Goal: Task Accomplishment & Management: Manage account settings

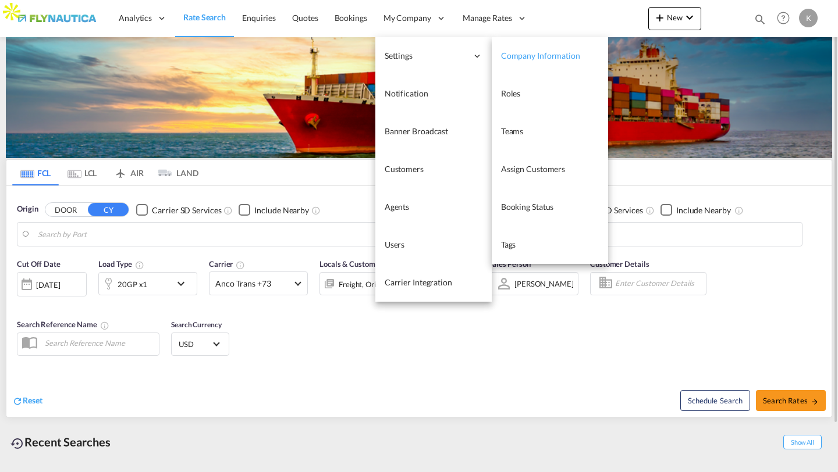
click at [506, 59] on span "Company Information" at bounding box center [540, 56] width 79 height 10
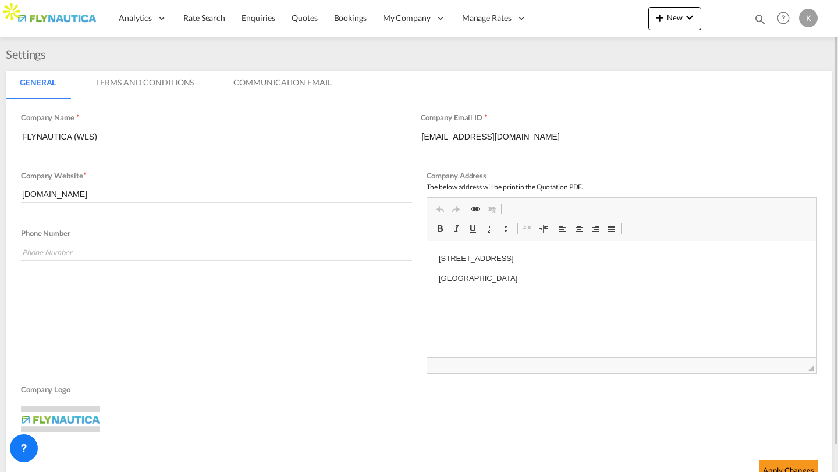
click at [148, 86] on md-tab-item "Terms And Conditions" at bounding box center [144, 85] width 126 height 28
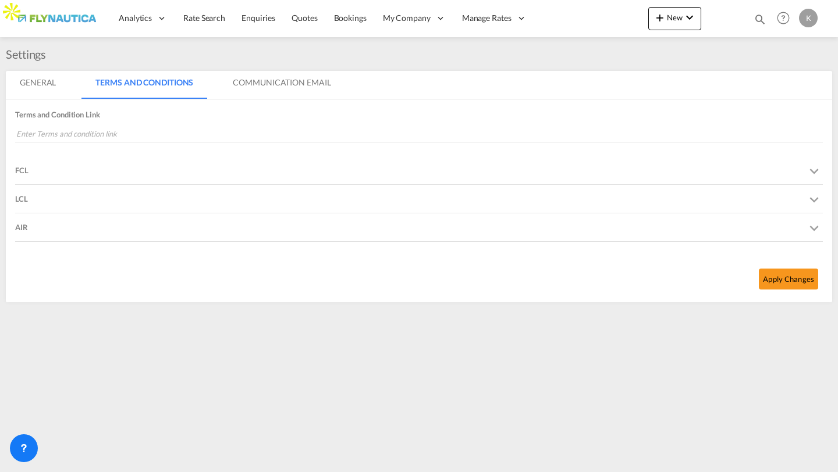
click at [95, 165] on div "FCL" at bounding box center [418, 170] width 807 height 28
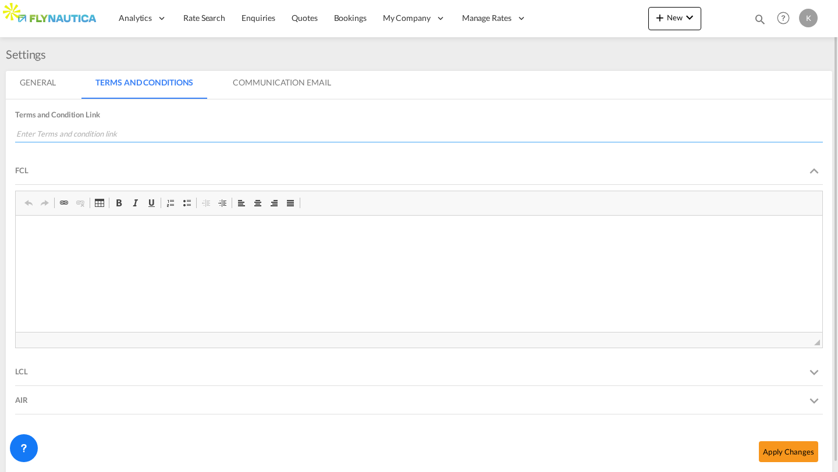
click at [84, 137] on input "url" at bounding box center [418, 133] width 807 height 17
click at [275, 86] on md-tab-item "Communication Email" at bounding box center [282, 85] width 126 height 28
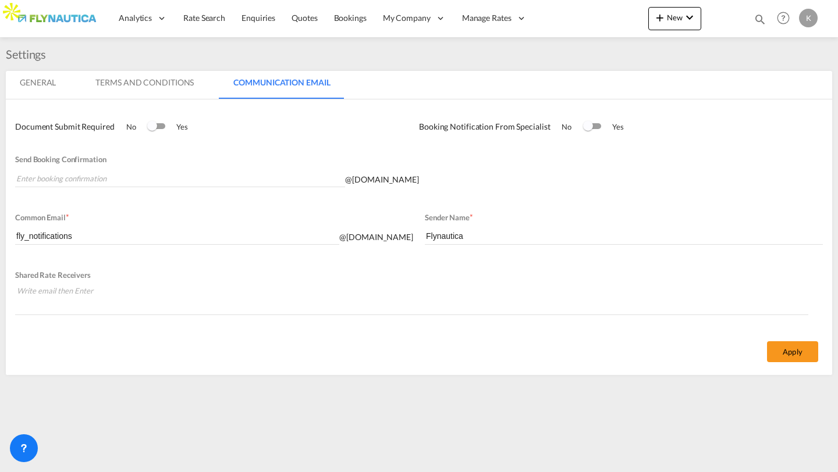
click at [180, 83] on md-tab-item "Terms And Conditions" at bounding box center [144, 85] width 126 height 28
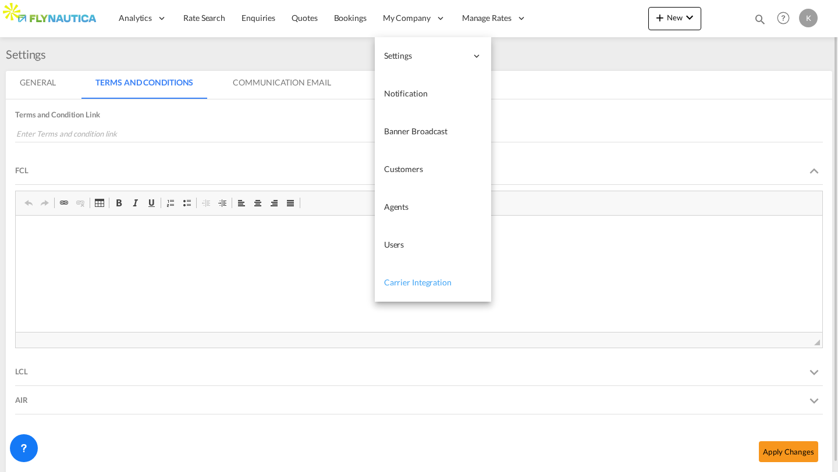
click at [407, 283] on span "Carrier Integration" at bounding box center [417, 282] width 67 height 10
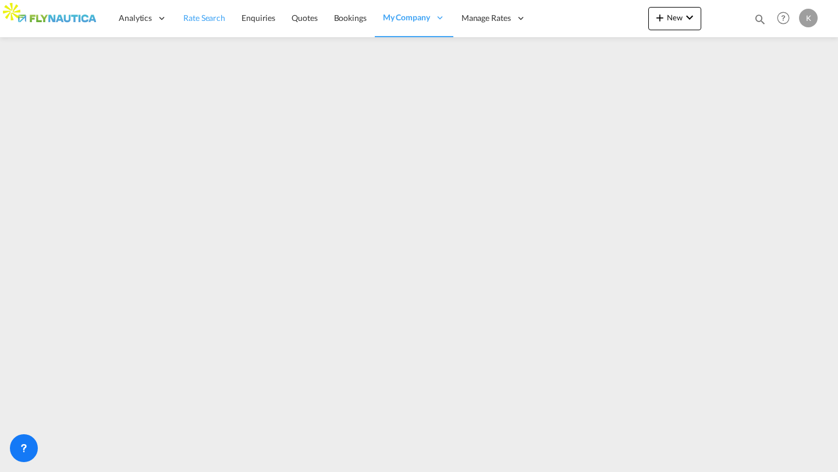
click at [207, 33] on link "Rate Search" at bounding box center [204, 18] width 58 height 38
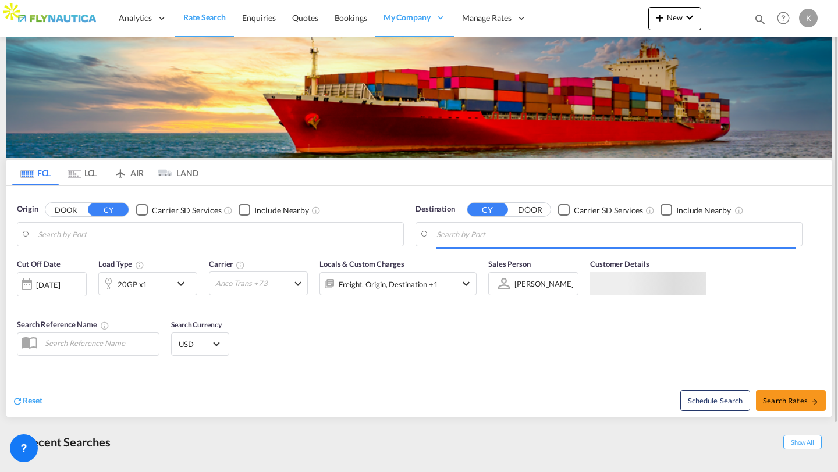
click at [81, 174] on md-tab-item "LCL" at bounding box center [82, 173] width 47 height 26
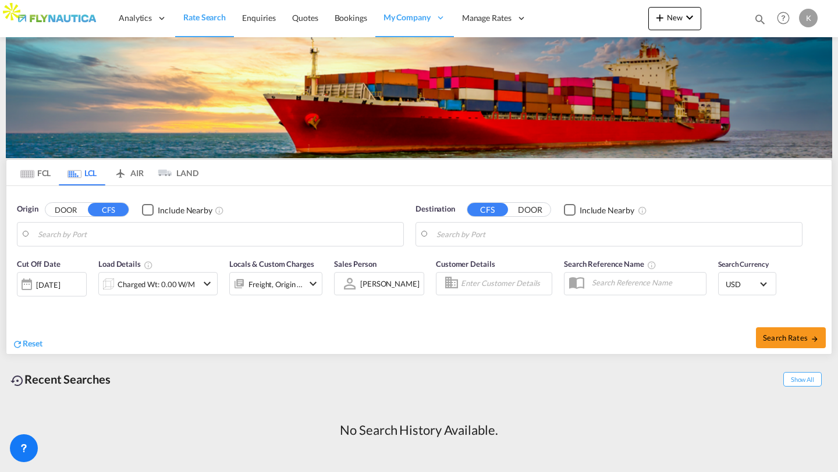
click at [113, 236] on input "Search by Port" at bounding box center [218, 234] width 360 height 17
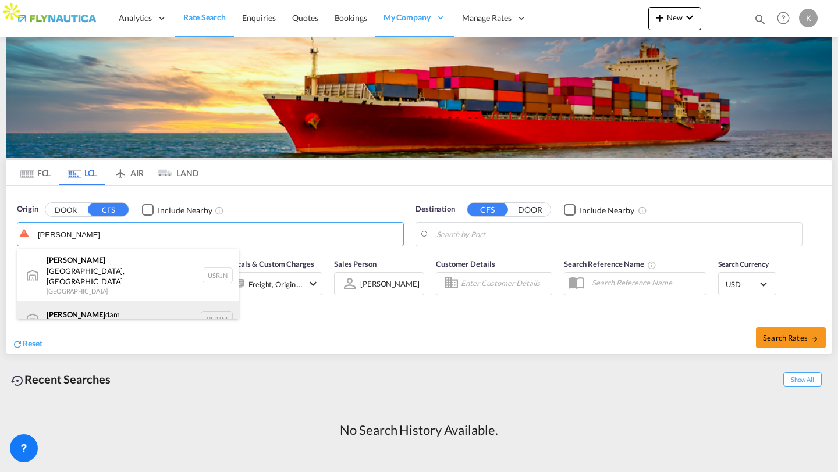
click at [92, 301] on div "Rotter dam Netherlands NLRTM" at bounding box center [127, 318] width 221 height 35
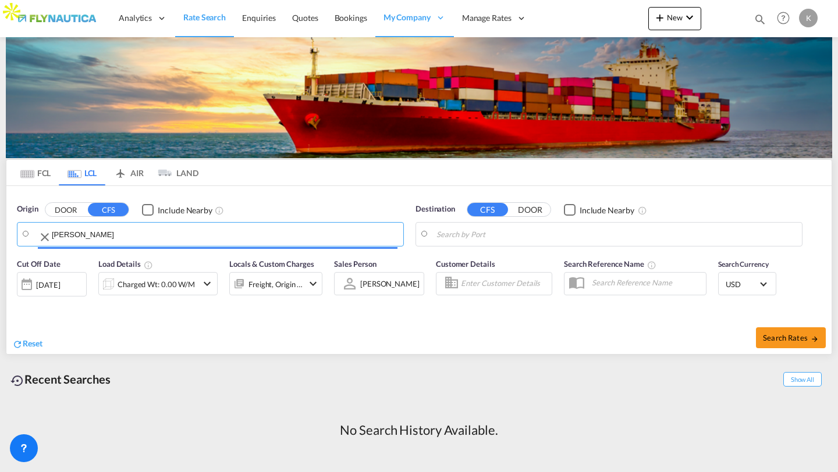
type input "Rotterdam, NLRTM"
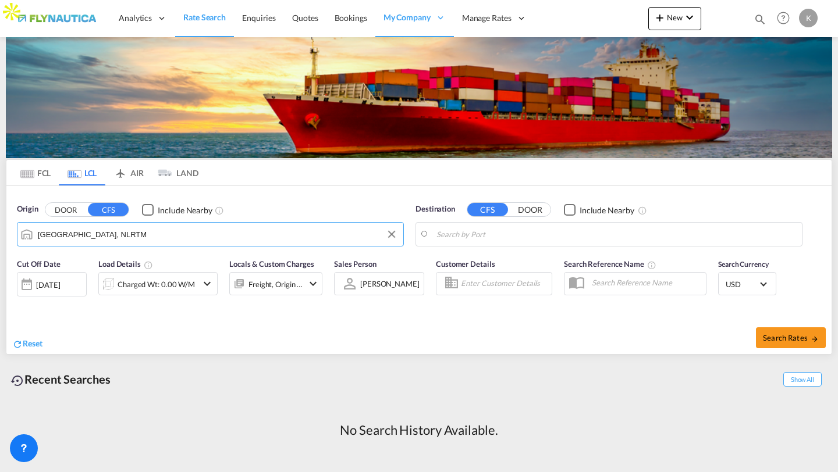
click at [504, 240] on input "Search by Port" at bounding box center [616, 234] width 360 height 17
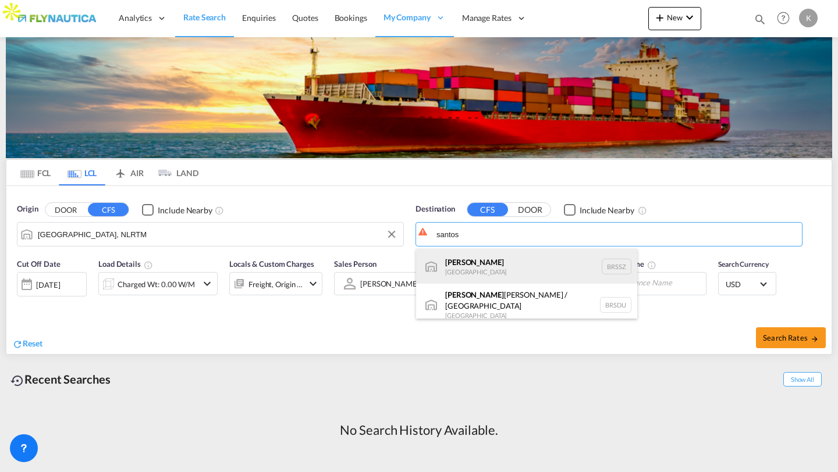
click at [481, 263] on div "Santos Brazil BRSSZ" at bounding box center [526, 266] width 221 height 35
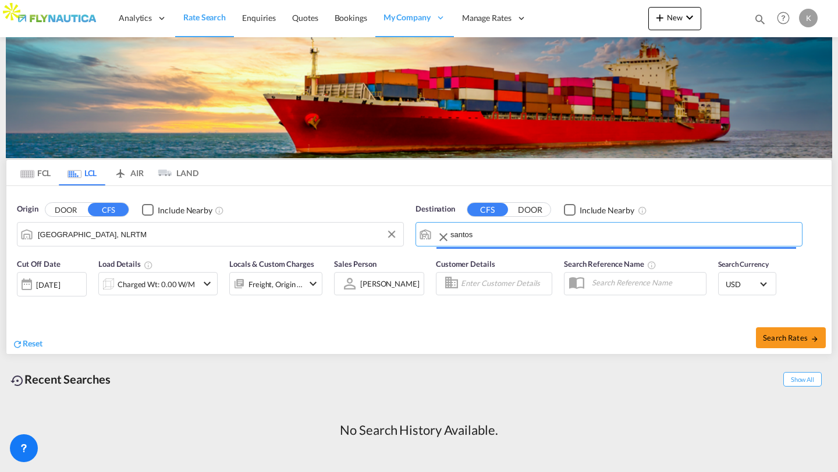
type input "Santos, BRSSZ"
click at [792, 340] on span "Search Rates" at bounding box center [791, 337] width 56 height 9
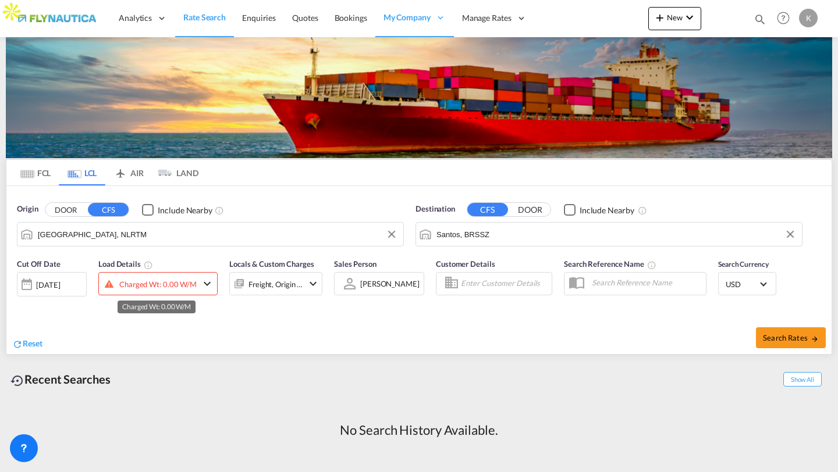
click at [184, 277] on div "Charged Wt: 0.00 W/M" at bounding box center [157, 284] width 77 height 16
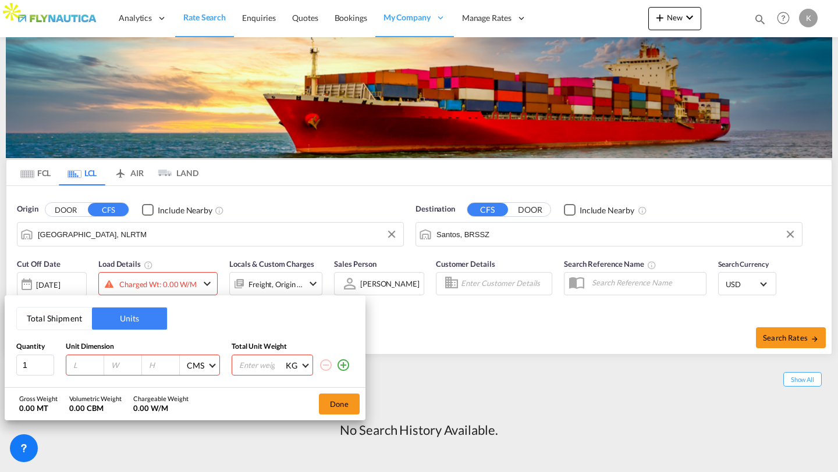
click at [73, 369] on input "number" at bounding box center [87, 365] width 31 height 10
type input "10"
click at [262, 370] on input "number" at bounding box center [261, 365] width 47 height 20
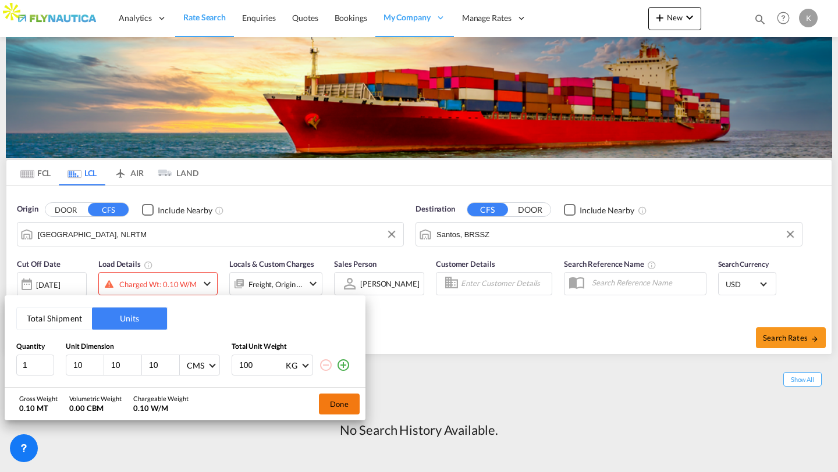
type input "100"
click at [333, 400] on button "Done" at bounding box center [339, 404] width 41 height 21
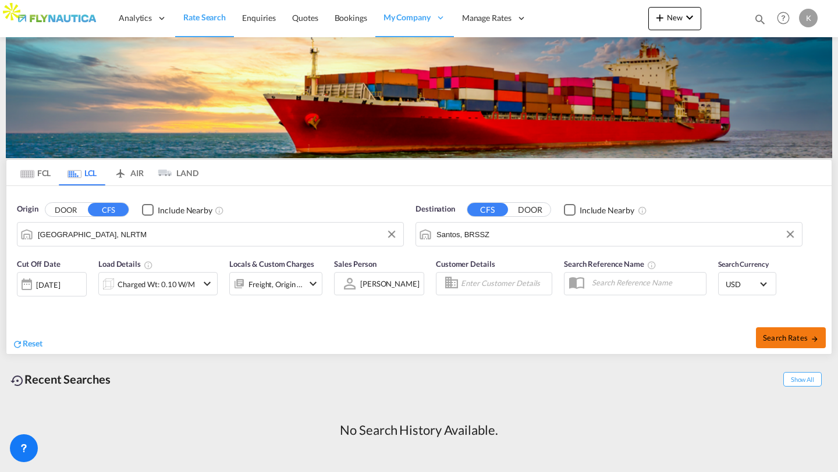
click at [791, 336] on span "Search Rates" at bounding box center [791, 337] width 56 height 9
type input "NLRTM to BRSSZ / [DATE]"
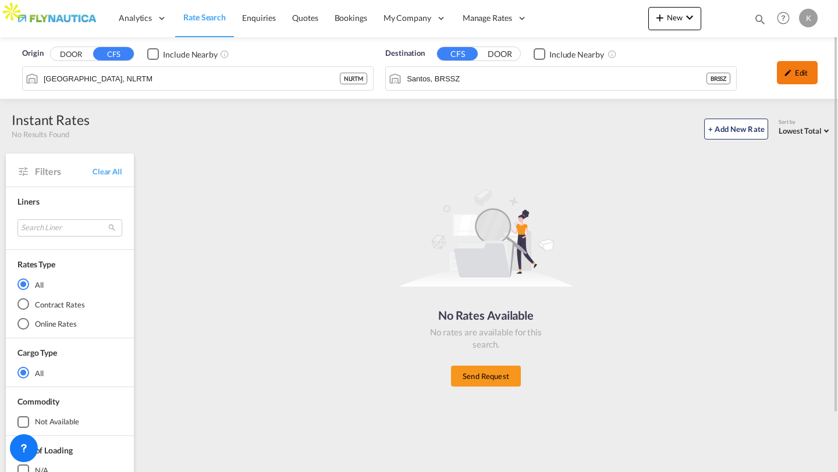
click at [801, 81] on div "Edit" at bounding box center [797, 72] width 41 height 23
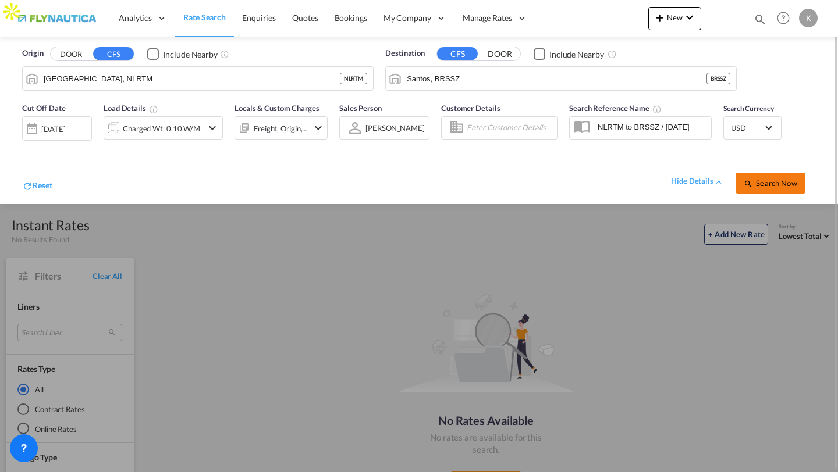
click at [763, 184] on span "Search Now" at bounding box center [769, 183] width 53 height 9
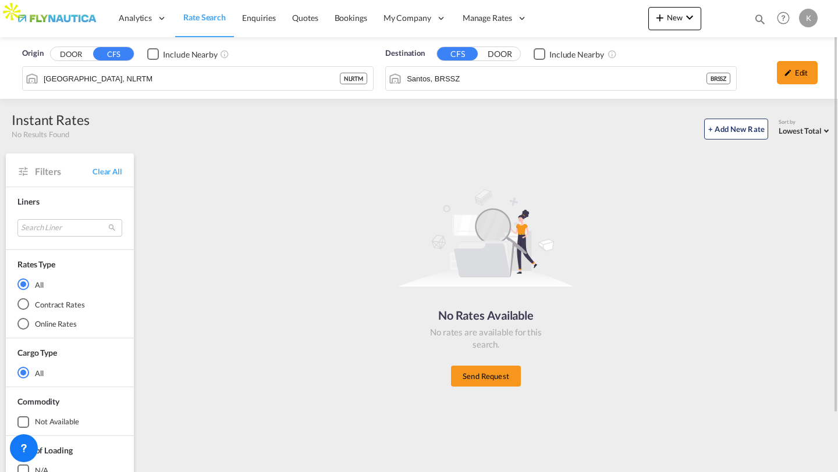
click at [347, 80] on div "Origin DOOR CFS Include Nearby Rotterdam, NLRTM NLRTM Destination CFS DOOR Incl…" at bounding box center [419, 68] width 838 height 62
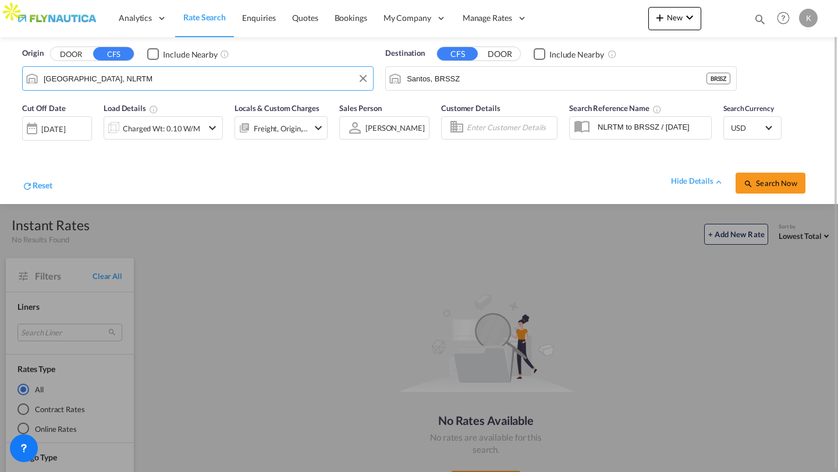
click at [335, 79] on input "Rotterdam, NLRTM" at bounding box center [205, 78] width 323 height 17
click at [73, 52] on button "DOOR" at bounding box center [71, 54] width 41 height 13
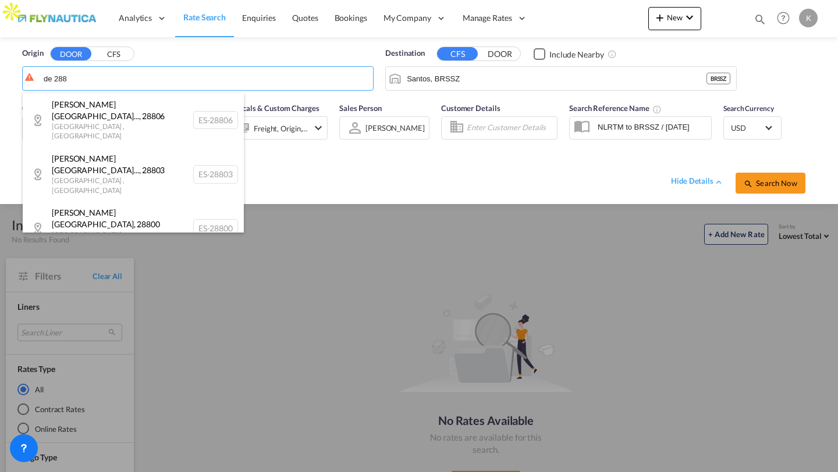
type input "de 288"
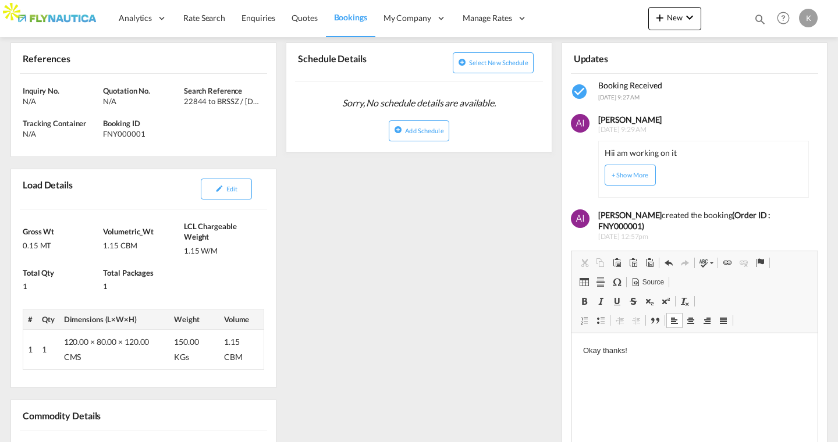
scroll to position [624, 0]
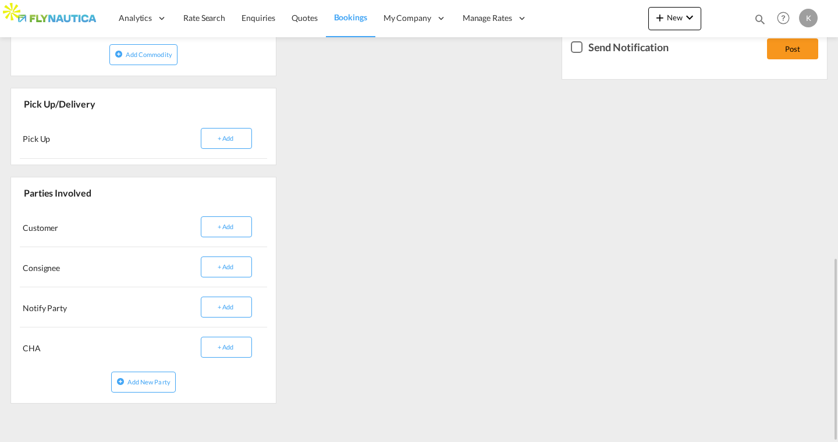
click at [579, 41] on div "Checkbox No Ink" at bounding box center [577, 47] width 12 height 12
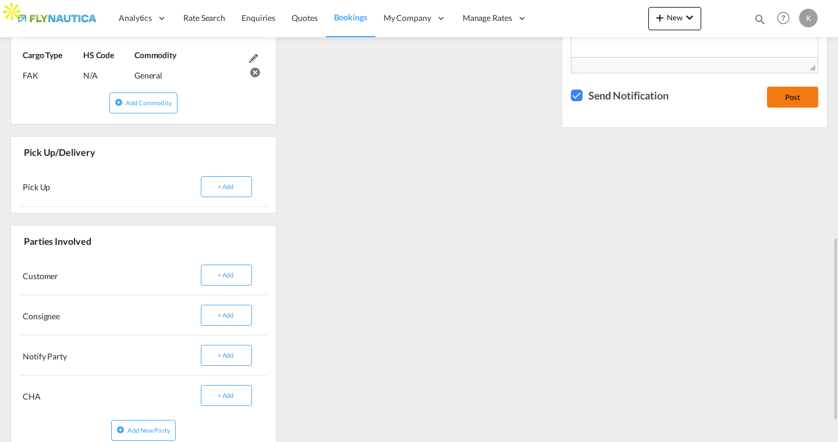
click at [791, 87] on button "Post" at bounding box center [792, 97] width 51 height 21
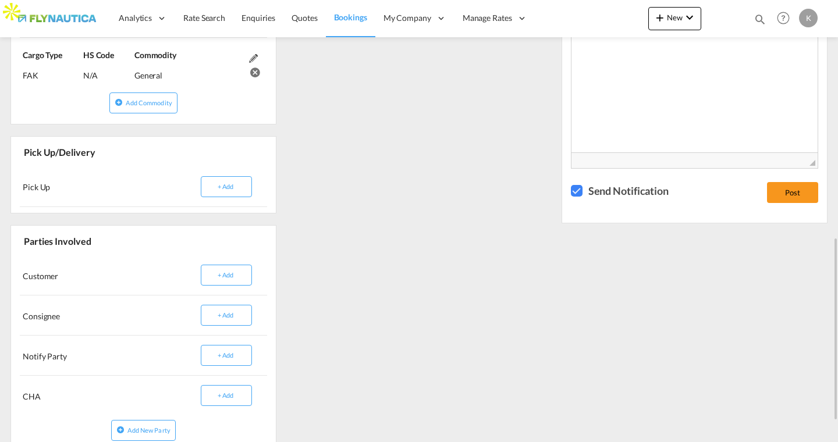
click at [340, 15] on span "Bookings" at bounding box center [350, 17] width 33 height 10
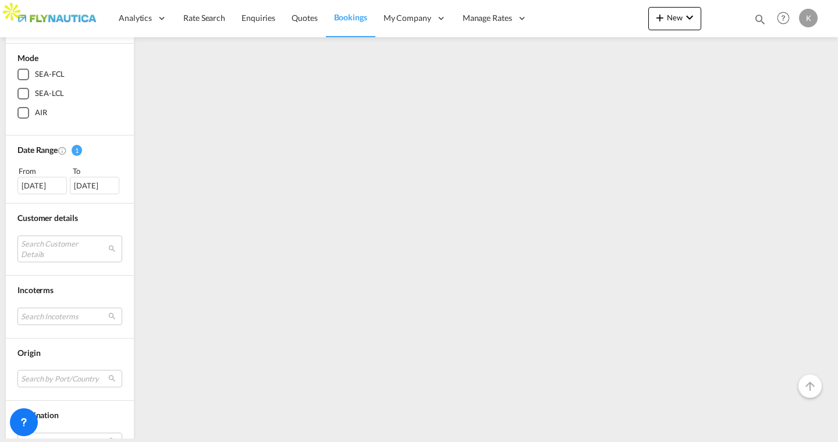
scroll to position [175, 0]
click at [45, 243] on md-select "Search Customer Details No Result Match Found" at bounding box center [69, 245] width 105 height 27
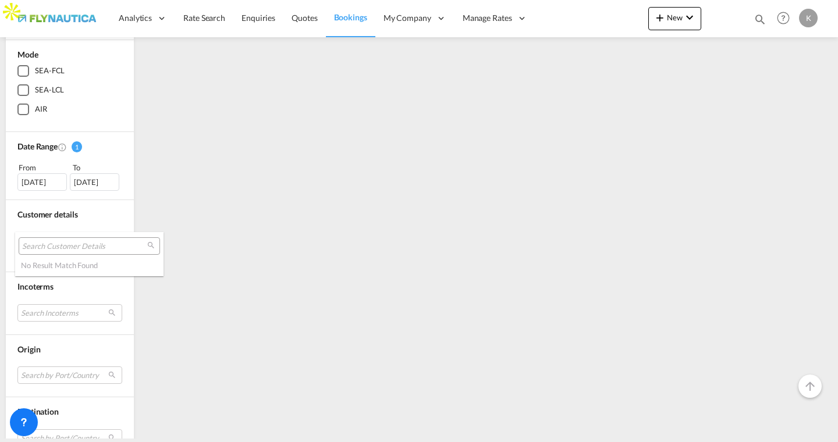
click at [193, 190] on md-backdrop at bounding box center [419, 221] width 838 height 442
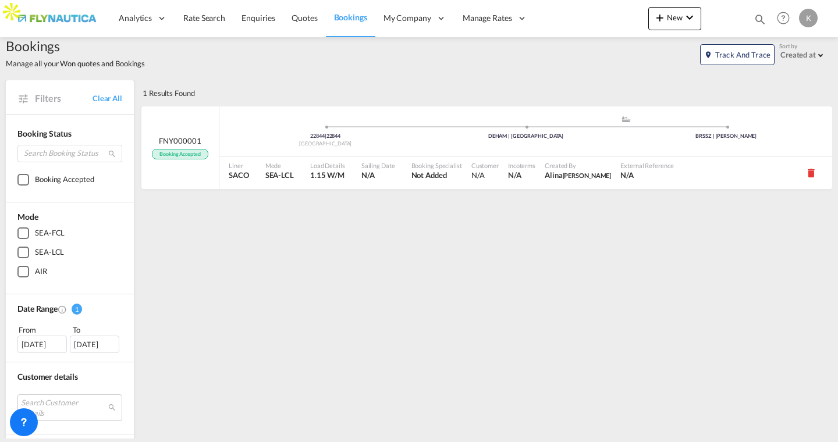
scroll to position [0, 0]
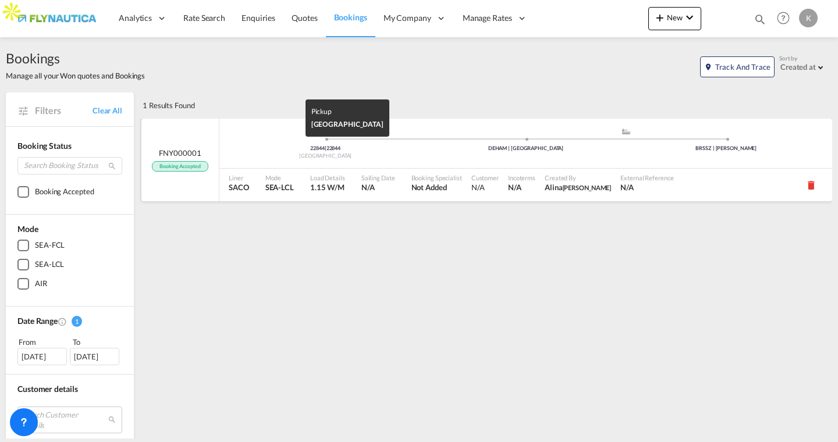
click at [392, 152] on div "[GEOGRAPHIC_DATA]" at bounding box center [325, 156] width 200 height 8
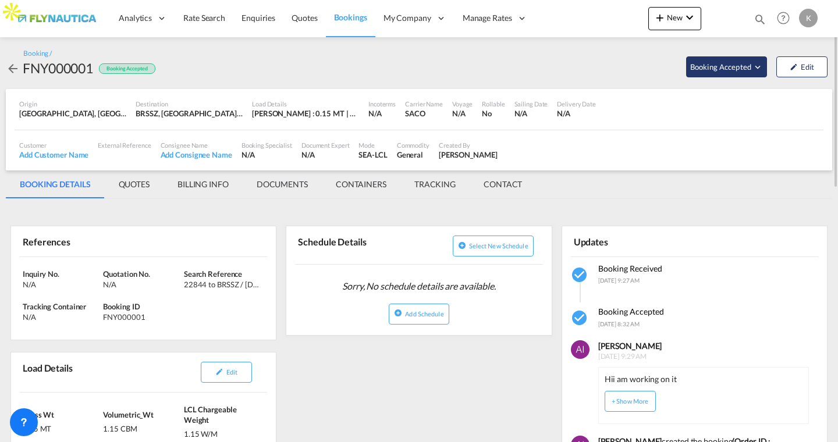
click at [733, 69] on span "Booking Accepted" at bounding box center [721, 67] width 62 height 12
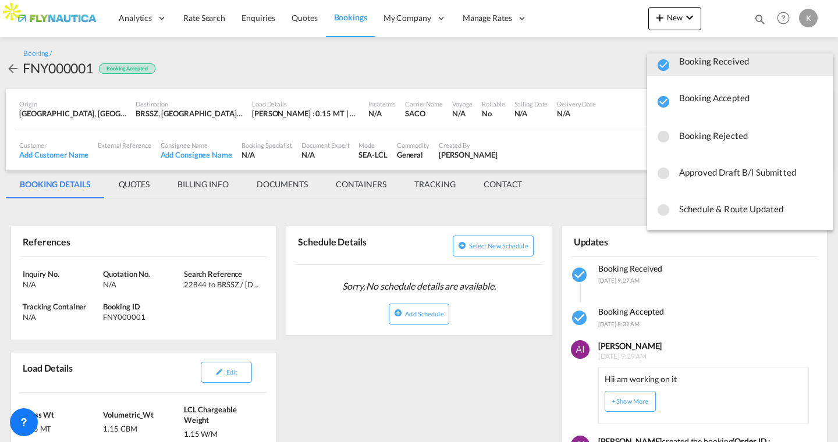
click at [280, 187] on md-backdrop at bounding box center [419, 221] width 838 height 442
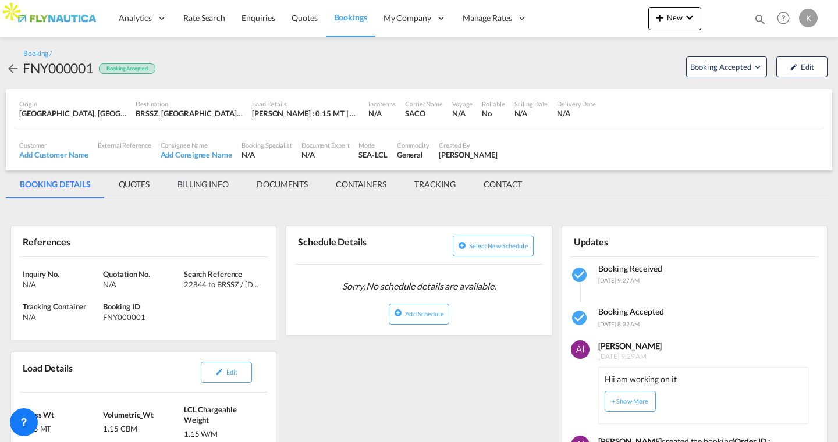
click at [280, 187] on md-tab-item "DOCUMENTS" at bounding box center [282, 184] width 79 height 28
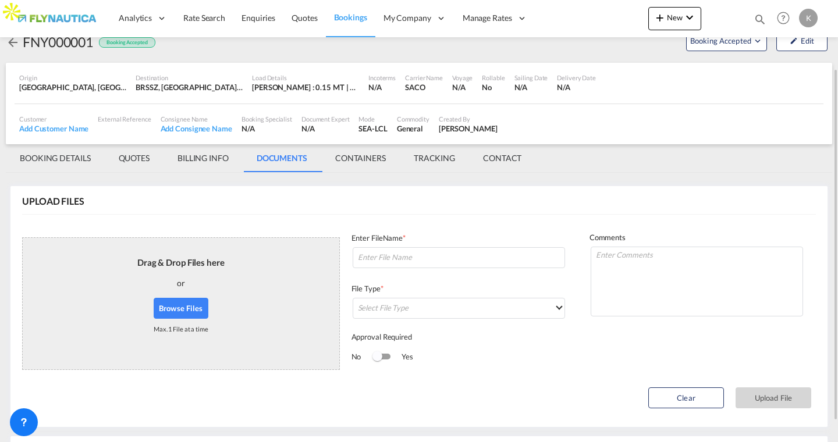
scroll to position [111, 0]
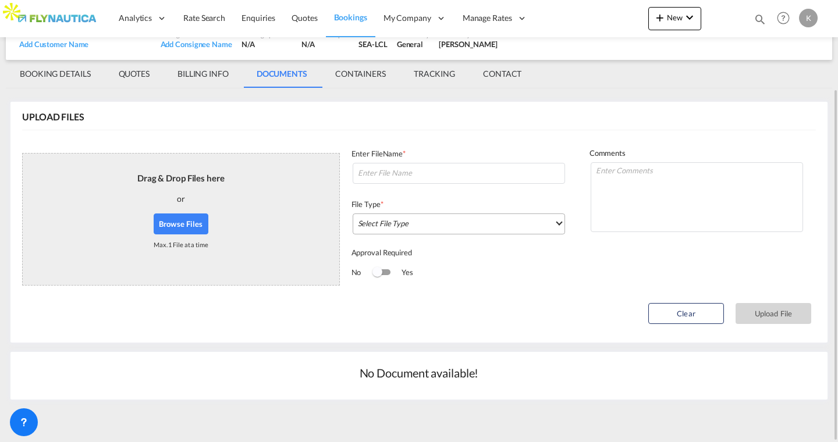
click at [399, 219] on md-select "Select File Type DO/CRO Draft B/L Freight Invoice Commercial Invoice Original B…" at bounding box center [459, 224] width 212 height 21
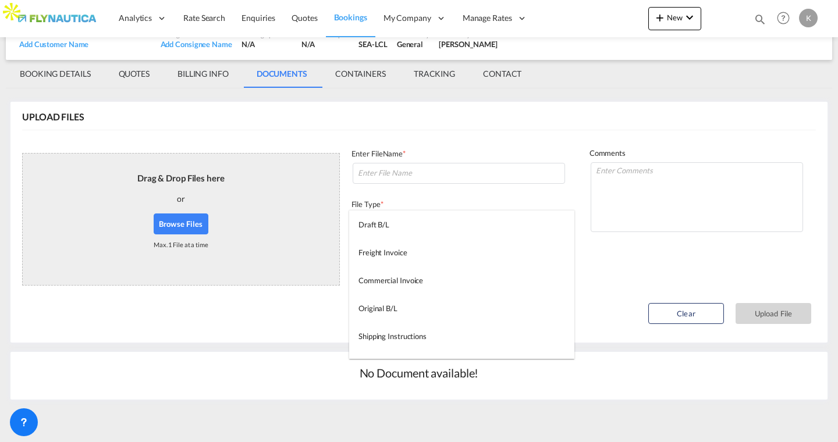
scroll to position [30, 0]
click at [602, 282] on md-backdrop at bounding box center [419, 221] width 838 height 442
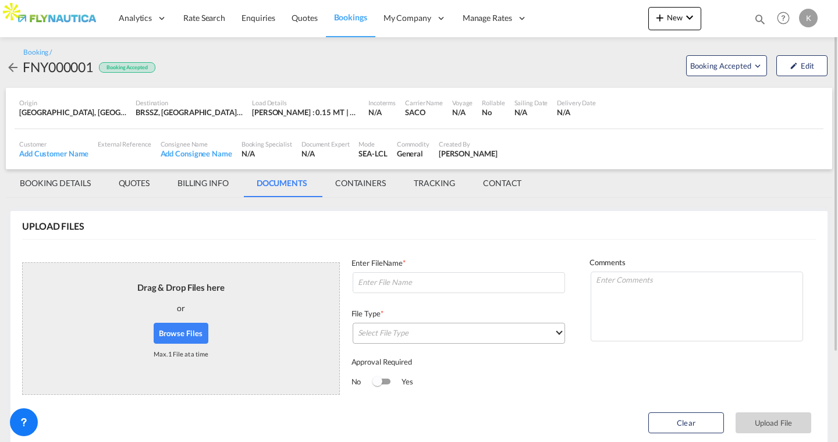
scroll to position [0, 0]
click at [38, 50] on div "Booking /" at bounding box center [37, 54] width 29 height 10
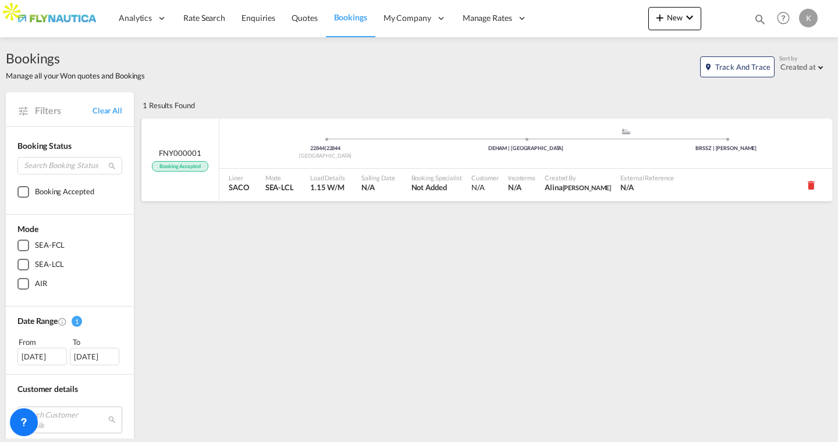
click at [287, 139] on span at bounding box center [325, 139] width 200 height 3
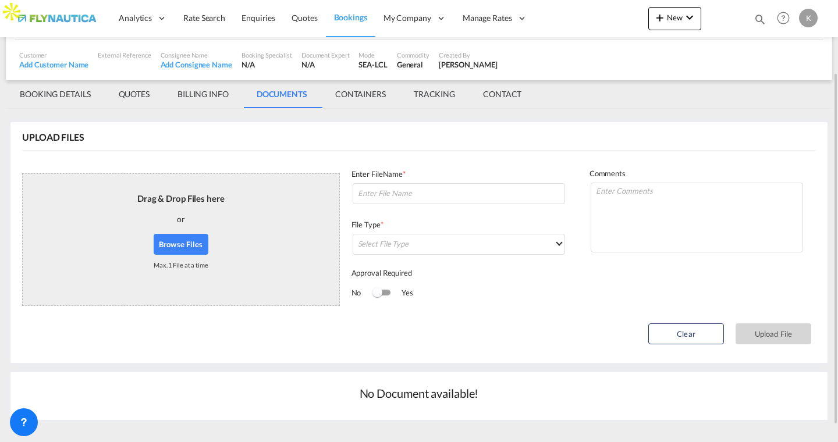
click at [183, 241] on button "Browse Files" at bounding box center [181, 244] width 55 height 21
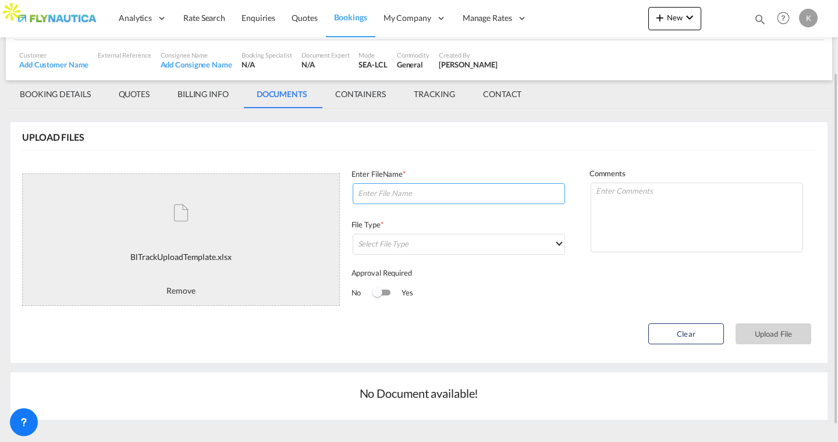
click at [385, 197] on input at bounding box center [459, 193] width 212 height 21
type input "C"
type input "Test1 commercial invoice"
click at [410, 246] on md-select "Select File Type DO/CRO Draft B/L Freight Invoice Commercial Invoice Original B…" at bounding box center [459, 244] width 212 height 21
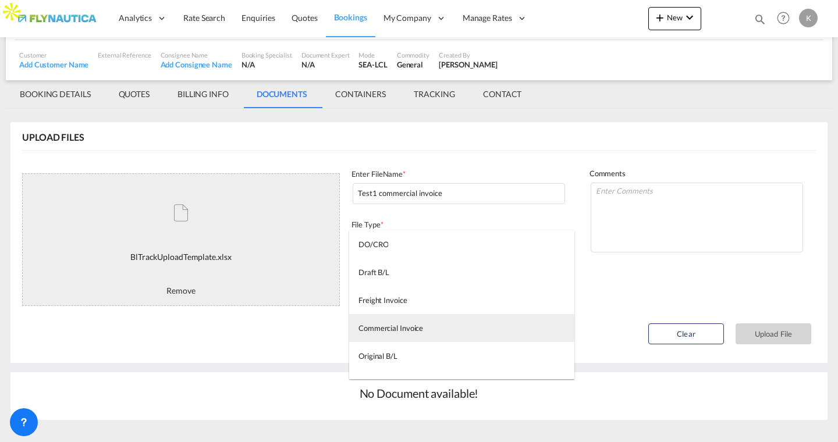
click at [393, 331] on div "Commercial Invoice" at bounding box center [390, 328] width 65 height 10
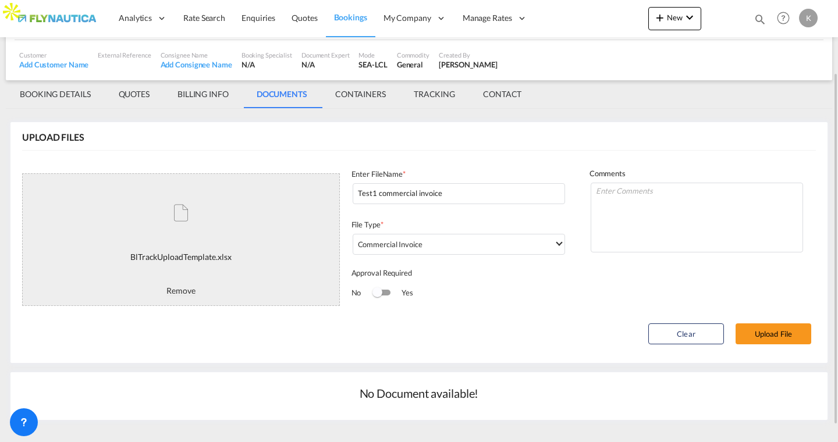
click at [382, 295] on div "Switch 1" at bounding box center [380, 293] width 17 height 14
click at [382, 296] on div "Switch 1" at bounding box center [380, 293] width 17 height 14
click at [635, 289] on input "[DATE]" at bounding box center [643, 291] width 70 height 10
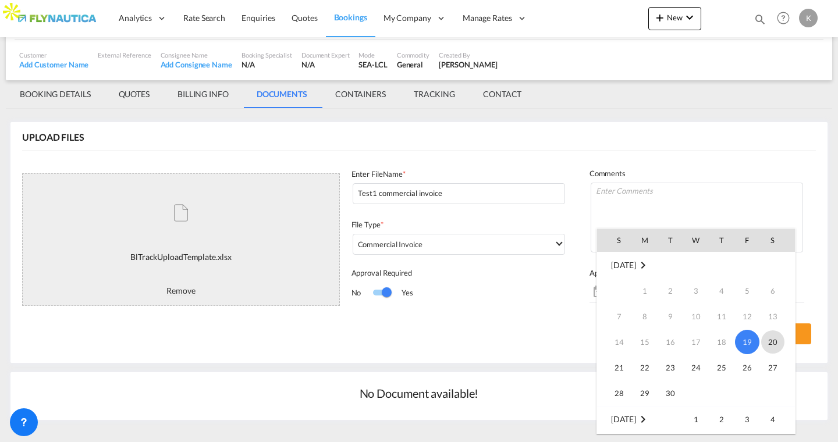
click at [778, 345] on span "20" at bounding box center [772, 341] width 23 height 23
type input "[DATE]"
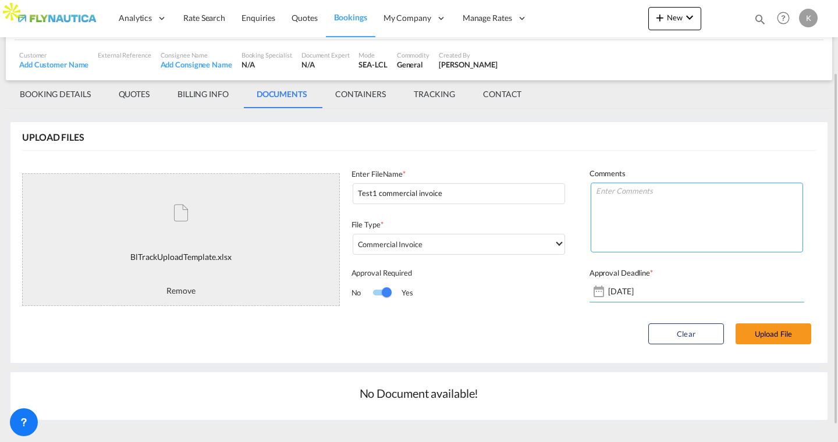
click at [618, 209] on textarea at bounding box center [696, 218] width 212 height 70
type textarea "Pls check"
click at [776, 335] on button "Upload File" at bounding box center [773, 333] width 76 height 21
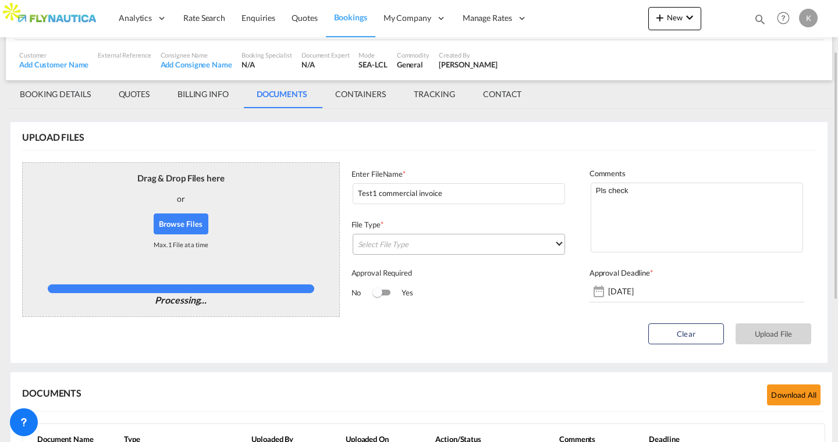
type input "[DATE]"
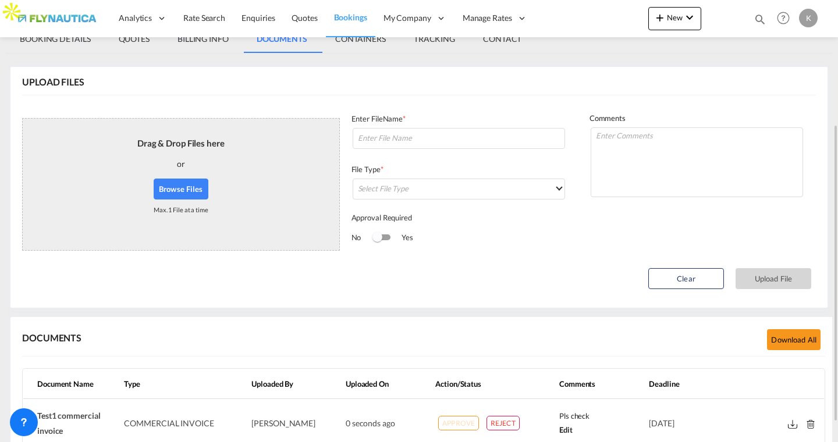
scroll to position [213, 0]
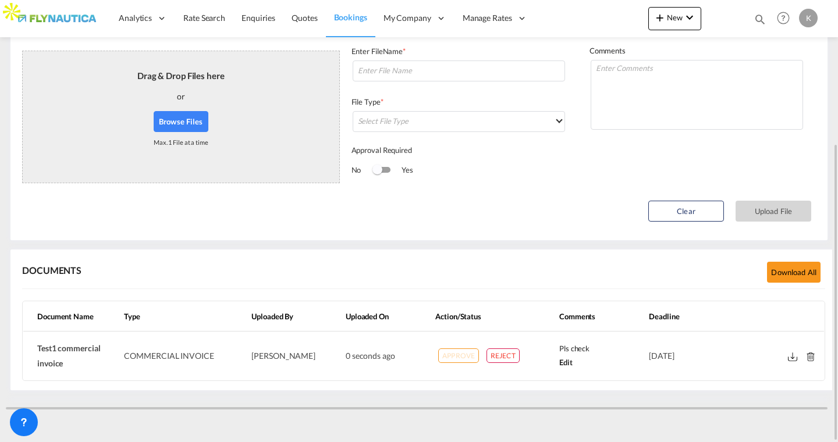
click at [494, 354] on button "REJECT" at bounding box center [502, 355] width 33 height 15
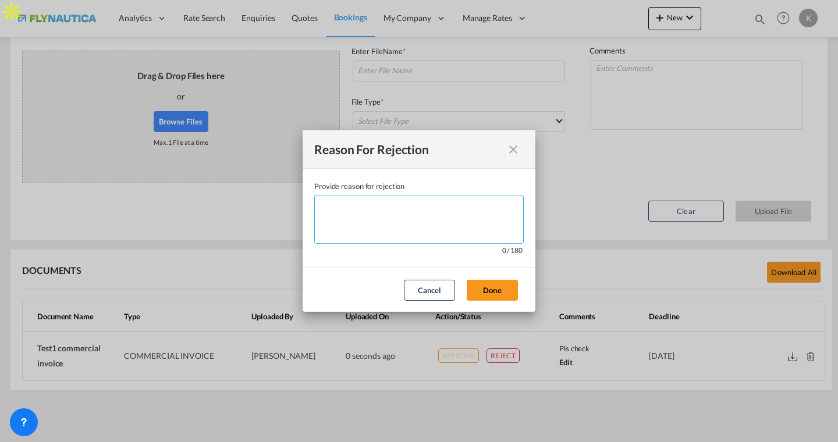
click at [360, 218] on textarea "Provide reason for ..." at bounding box center [418, 219] width 209 height 49
click at [509, 150] on md-icon "icon-close" at bounding box center [513, 150] width 14 height 14
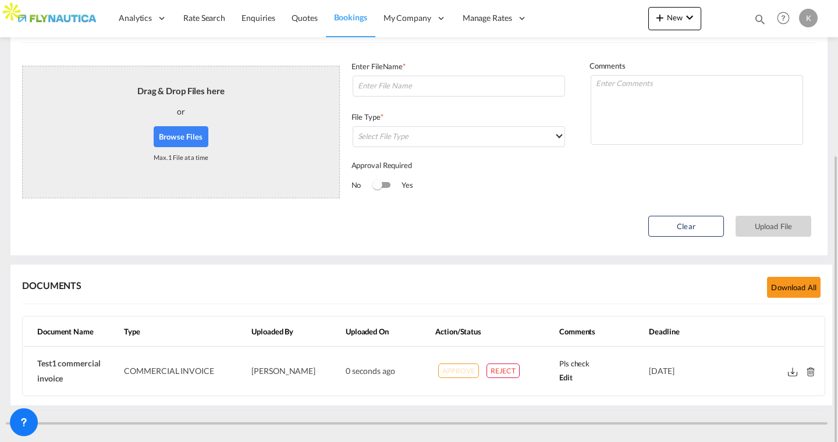
scroll to position [0, 0]
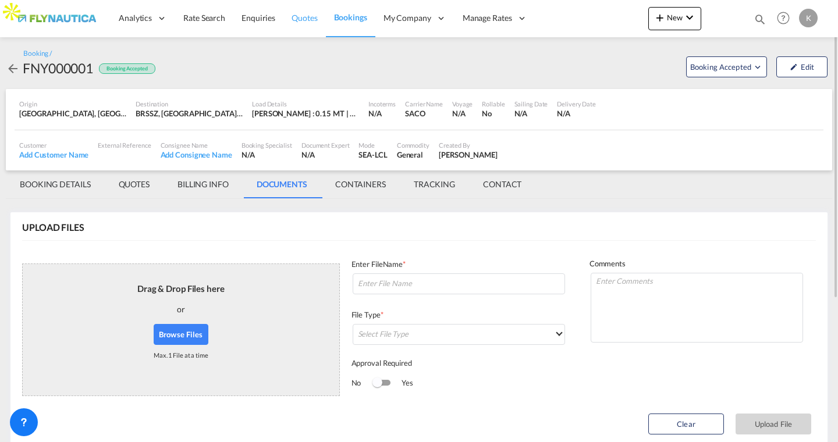
click at [303, 21] on span "Quotes" at bounding box center [304, 18] width 26 height 10
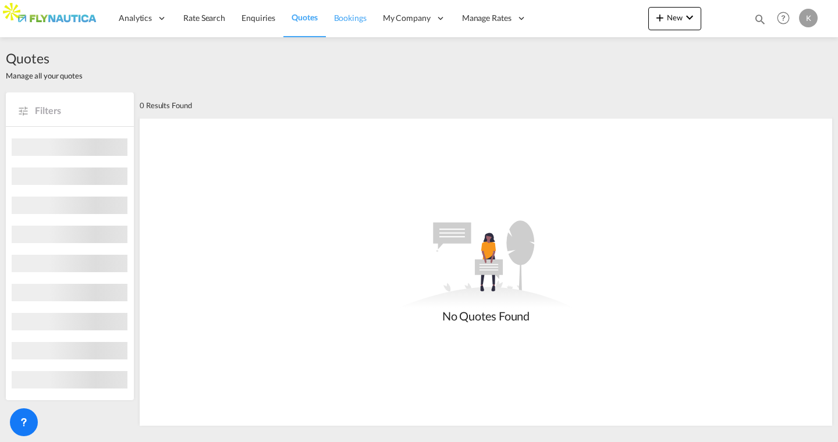
click at [334, 17] on span "Bookings" at bounding box center [350, 18] width 33 height 10
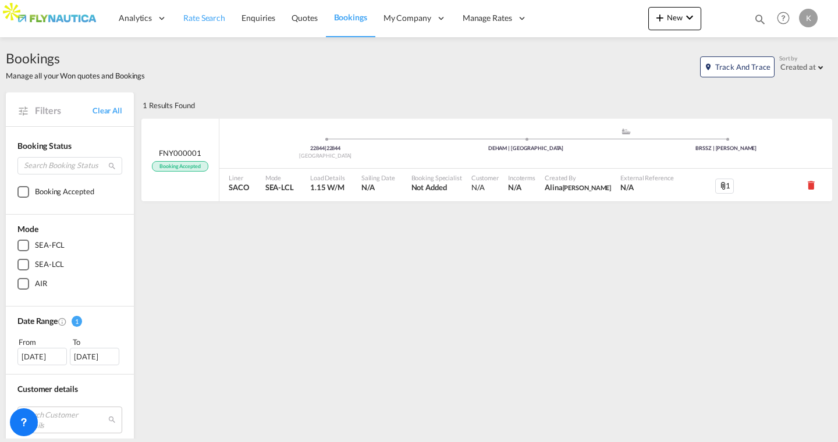
click at [209, 20] on span "Rate Search" at bounding box center [204, 18] width 42 height 10
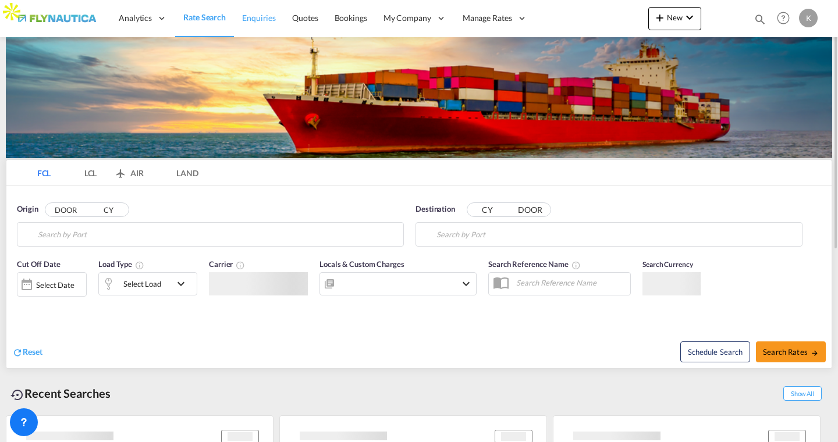
click at [260, 16] on span "Enquiries" at bounding box center [259, 18] width 34 height 10
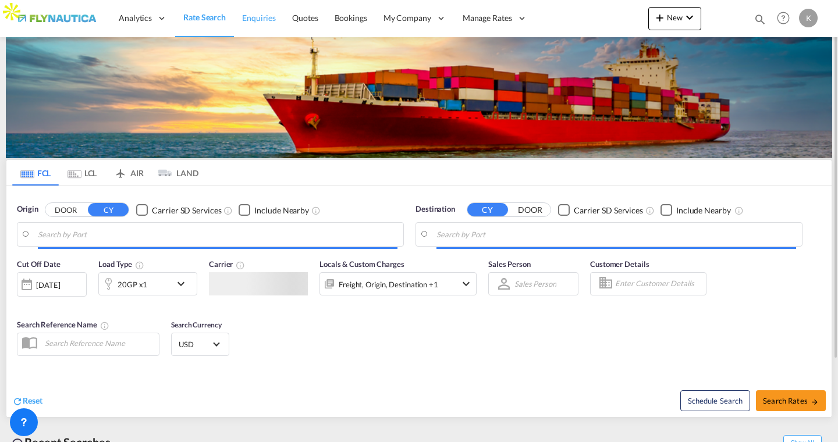
click at [260, 16] on span "Enquiries" at bounding box center [259, 18] width 34 height 10
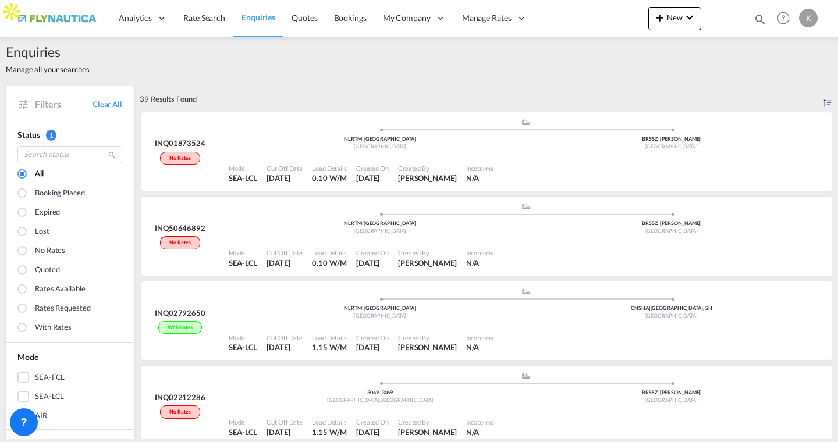
scroll to position [5, 0]
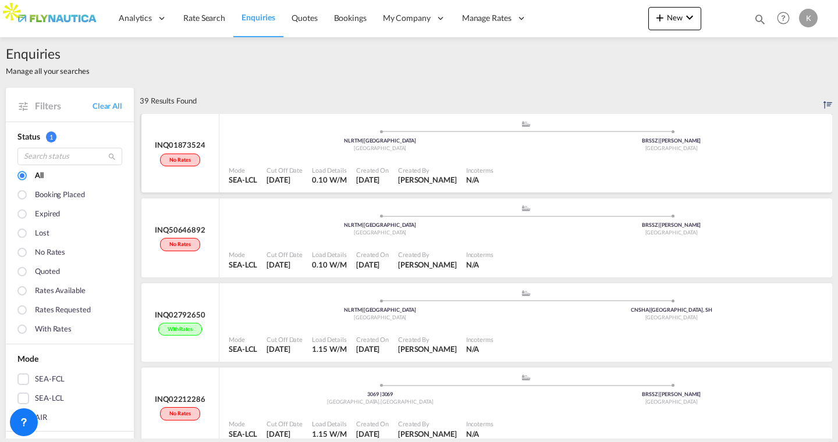
click at [262, 161] on div "Mode SEA-LCL Cut Off Date [DATE] Load Details 0.10 W/M Created On [DATE] Create…" at bounding box center [525, 175] width 613 height 35
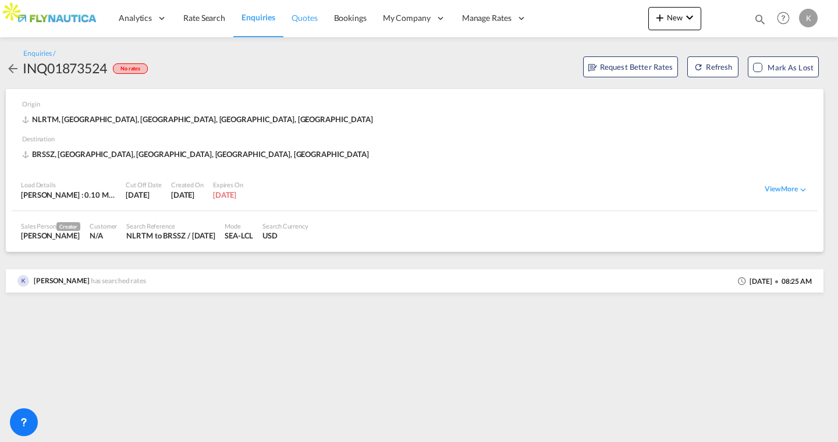
click at [295, 20] on span "Quotes" at bounding box center [304, 18] width 26 height 10
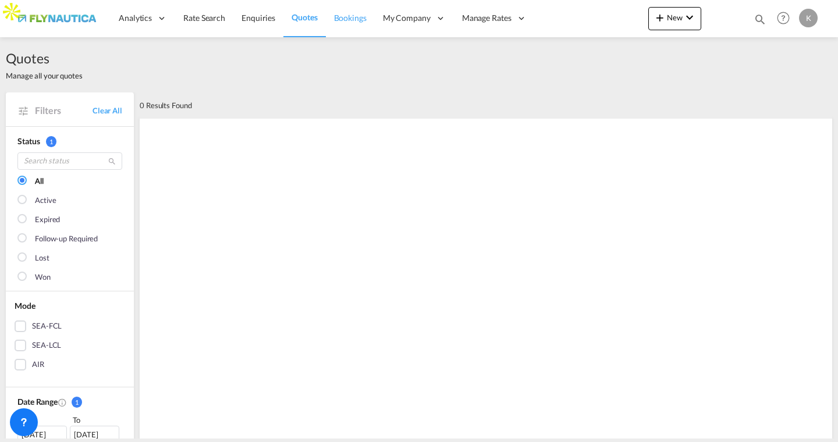
click at [347, 20] on span "Bookings" at bounding box center [350, 18] width 33 height 10
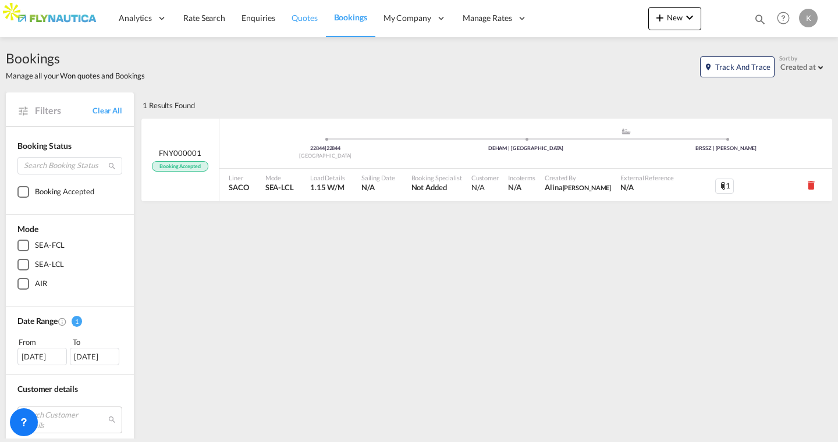
click at [304, 21] on span "Quotes" at bounding box center [304, 18] width 26 height 10
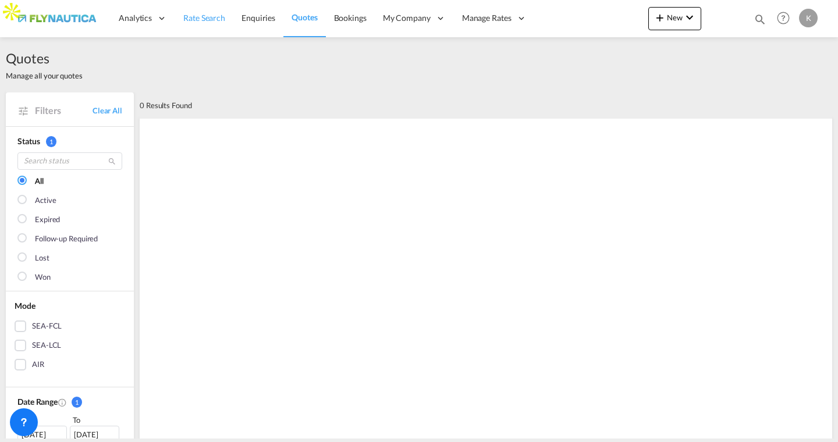
click at [207, 19] on span "Rate Search" at bounding box center [204, 18] width 42 height 10
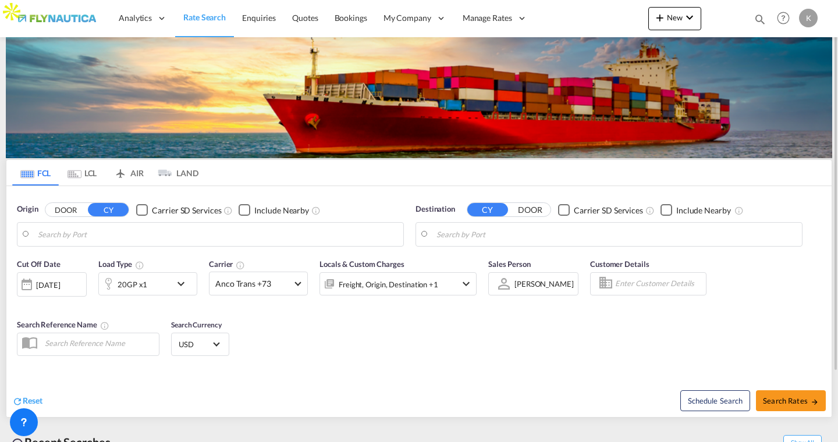
click at [638, 282] on input "Enter Customer Details" at bounding box center [658, 283] width 87 height 17
click at [649, 284] on input "Enter Customer Details" at bounding box center [658, 283] width 87 height 17
click at [282, 280] on span "Anco Trans +73" at bounding box center [253, 284] width 76 height 12
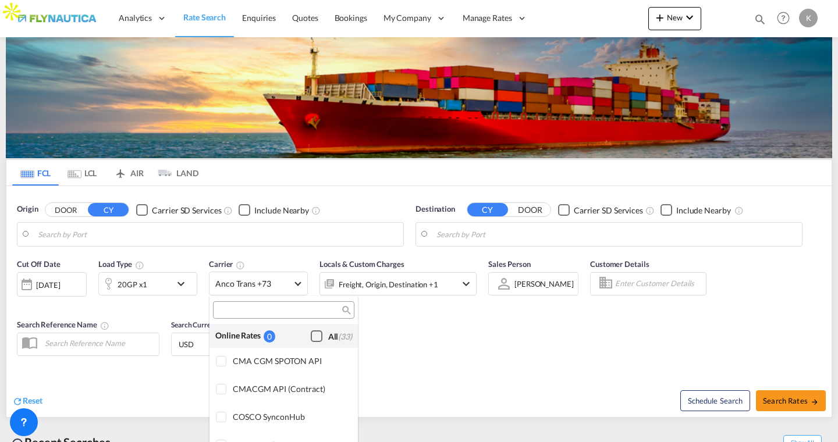
click at [316, 334] on div "Checkbox No Ink" at bounding box center [317, 336] width 12 height 12
click at [614, 312] on md-backdrop at bounding box center [419, 221] width 838 height 442
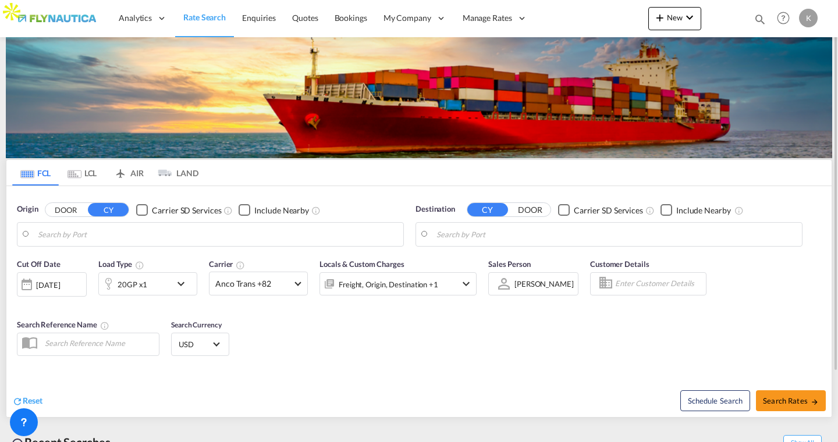
click at [630, 286] on input "Enter Customer Details" at bounding box center [658, 283] width 87 height 17
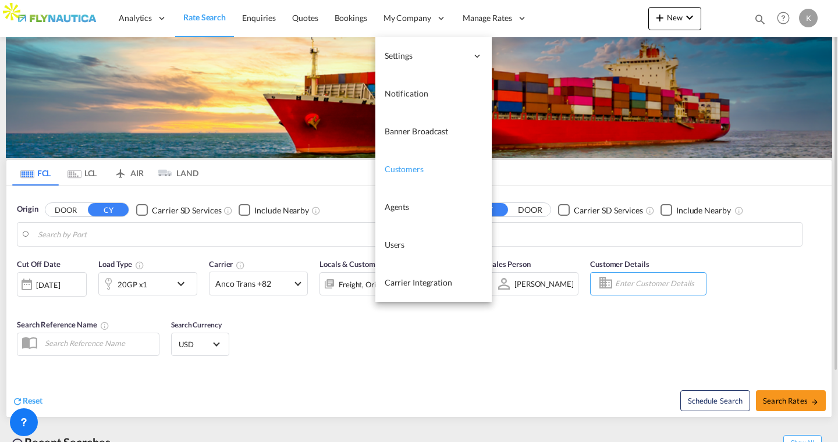
click at [404, 164] on span "Customers" at bounding box center [404, 169] width 39 height 10
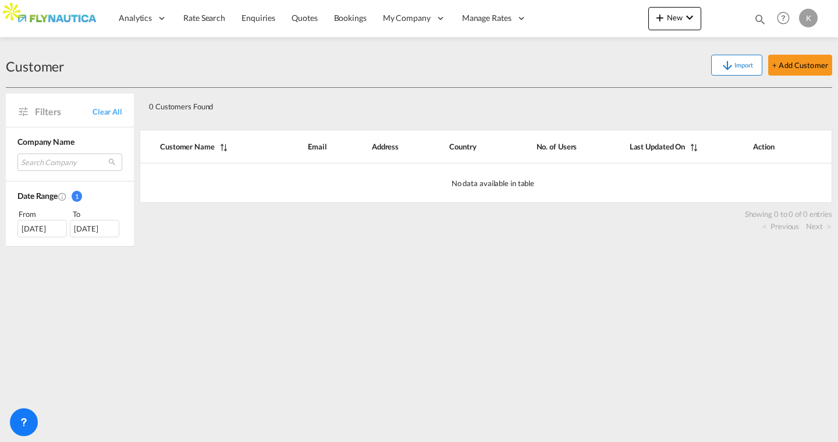
click at [742, 68] on button "Import" at bounding box center [736, 65] width 51 height 21
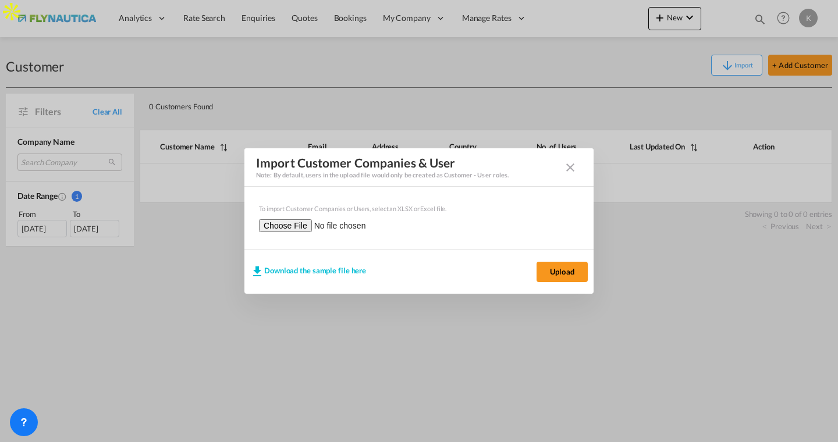
click at [568, 167] on md-icon "icon-close" at bounding box center [570, 168] width 14 height 14
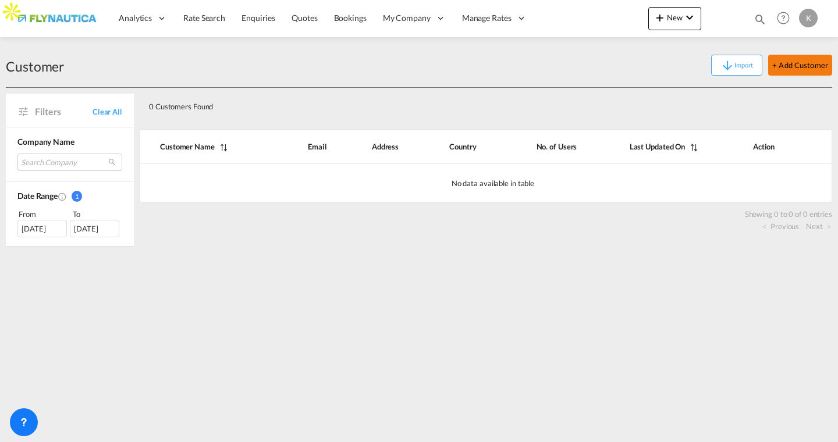
click at [778, 62] on button "+ Add Customer" at bounding box center [800, 65] width 64 height 21
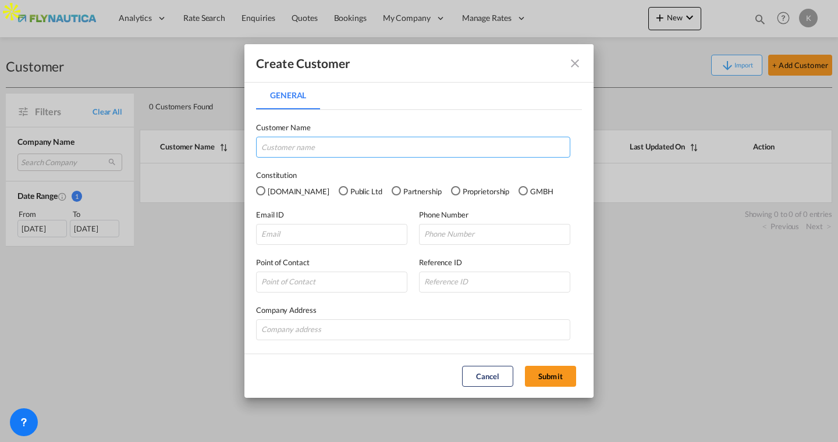
click at [335, 152] on input "General General ..." at bounding box center [413, 147] width 314 height 21
type input "Test123"
click at [518, 194] on div "GMBH" at bounding box center [522, 190] width 9 height 9
click at [318, 230] on input "General General ..." at bounding box center [331, 234] width 151 height 21
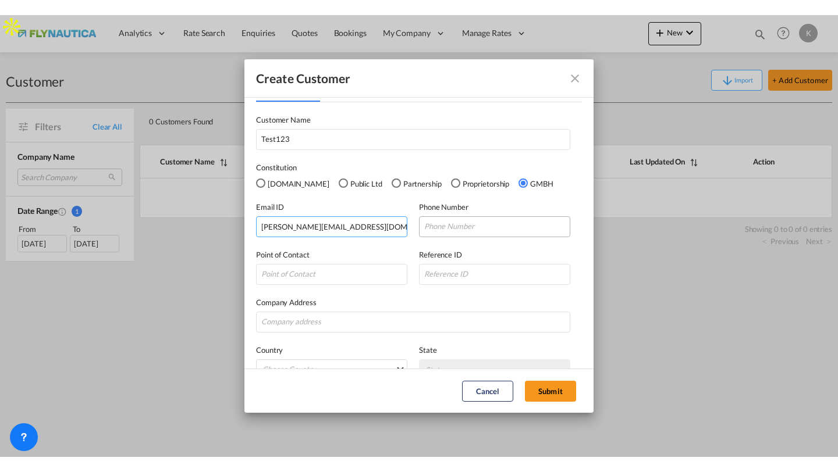
scroll to position [93, 0]
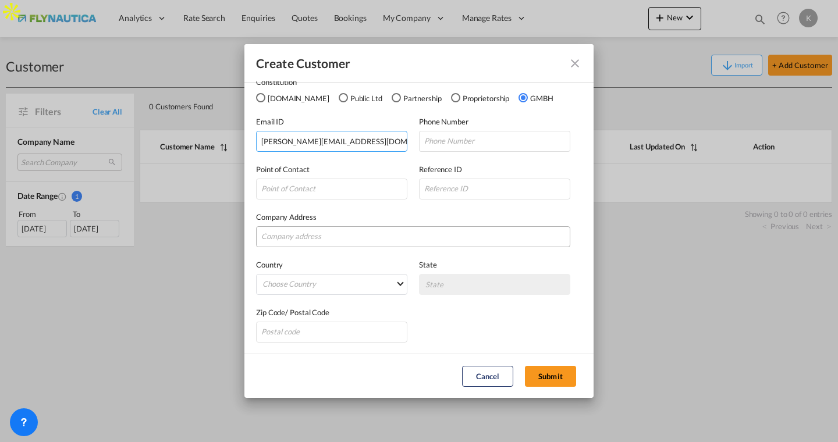
type input "[PERSON_NAME][EMAIL_ADDRESS][DOMAIN_NAME]"
click at [331, 237] on input "General General ..." at bounding box center [413, 236] width 314 height 21
type input "Lalaland"
click at [339, 286] on md-select "Choose Country [GEOGRAPHIC_DATA] [GEOGRAPHIC_DATA] [GEOGRAPHIC_DATA] [US_STATE]…" at bounding box center [331, 284] width 151 height 21
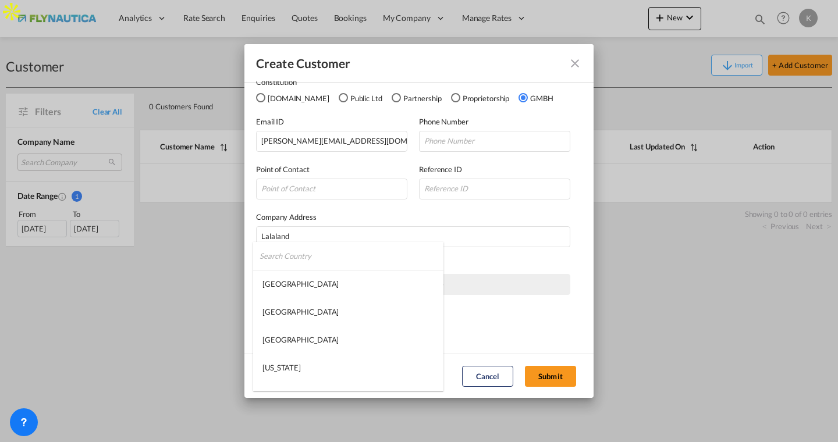
click at [309, 252] on input "search" at bounding box center [351, 256] width 184 height 28
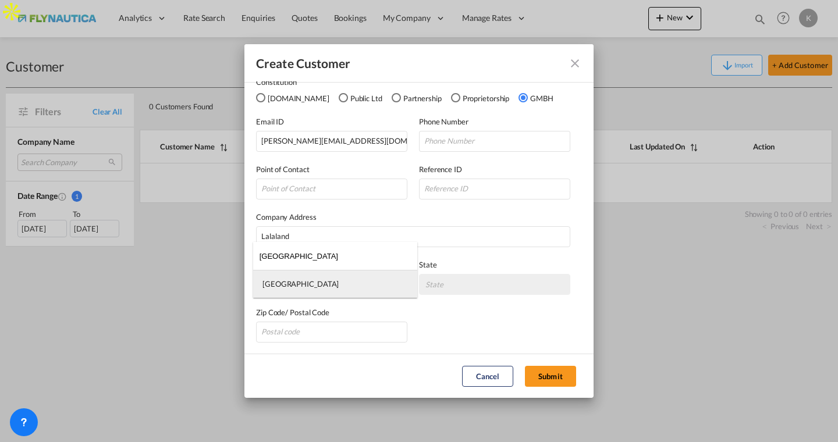
type input "[GEOGRAPHIC_DATA]"
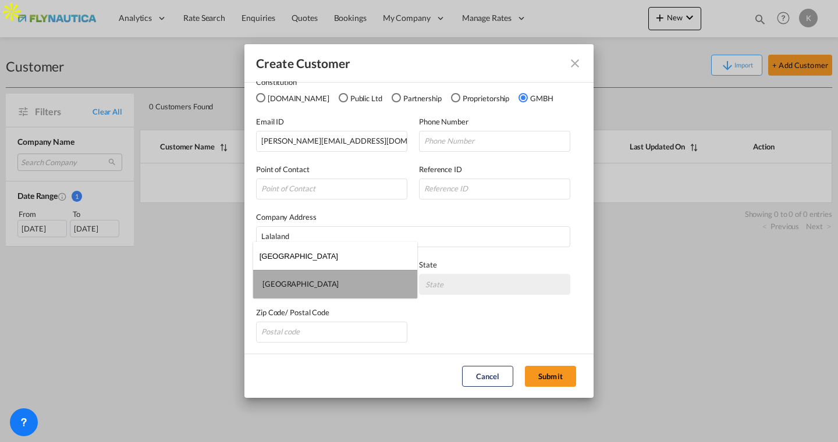
click at [301, 284] on md-option "[GEOGRAPHIC_DATA]" at bounding box center [335, 284] width 164 height 28
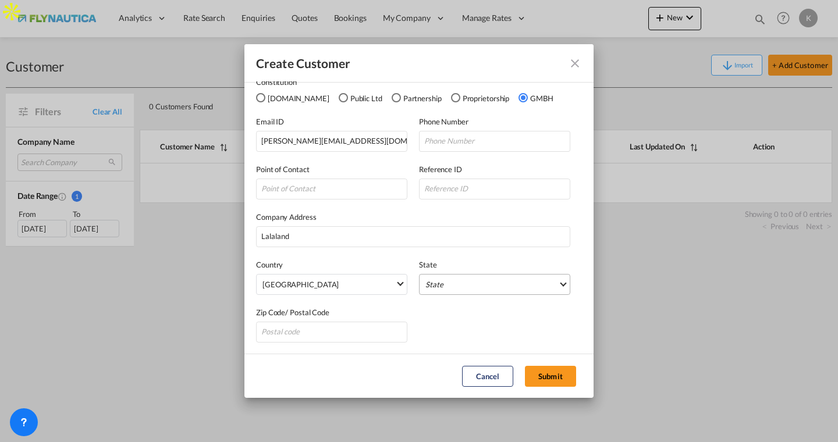
click at [468, 286] on md-select "State [GEOGRAPHIC_DATA] [GEOGRAPHIC_DATA] [GEOGRAPHIC_DATA] [GEOGRAPHIC_DATA] […" at bounding box center [494, 284] width 151 height 21
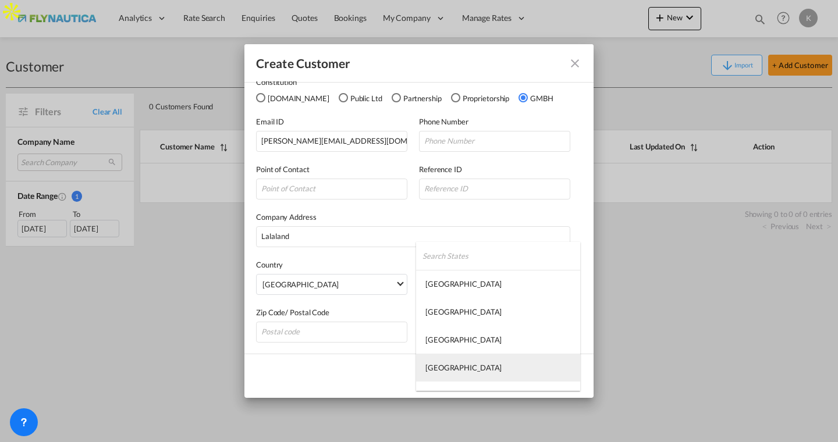
click at [440, 364] on div "[GEOGRAPHIC_DATA]" at bounding box center [463, 367] width 76 height 10
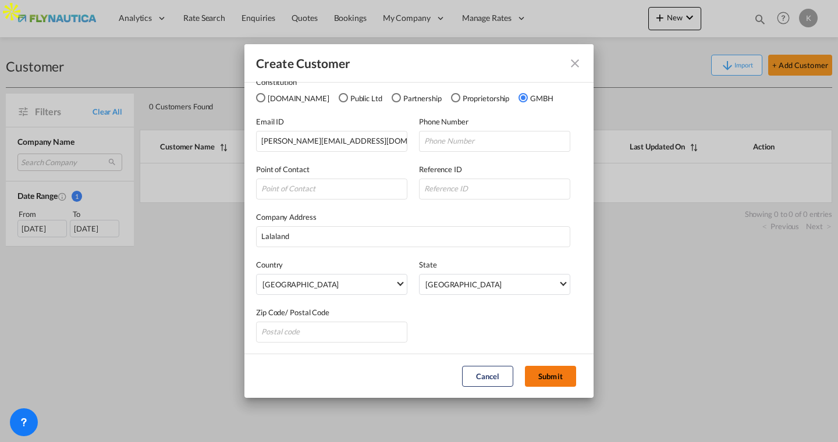
click at [555, 379] on button "Submit" at bounding box center [550, 376] width 51 height 21
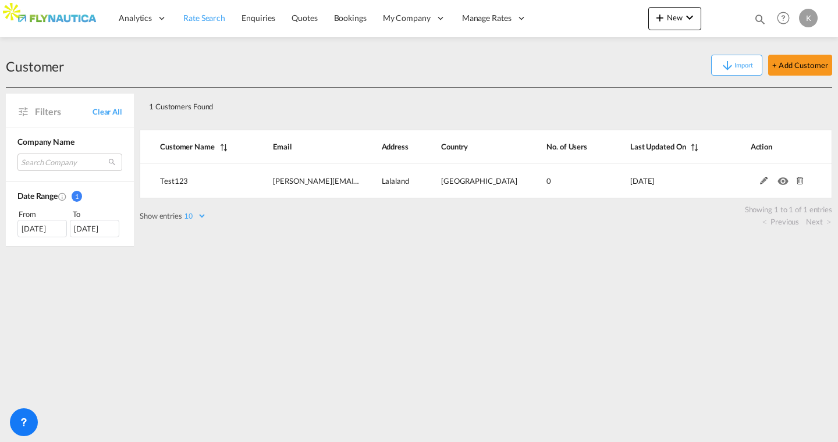
click at [202, 26] on link "Rate Search" at bounding box center [204, 18] width 58 height 38
click at [199, 19] on span "Rate Search" at bounding box center [204, 18] width 42 height 10
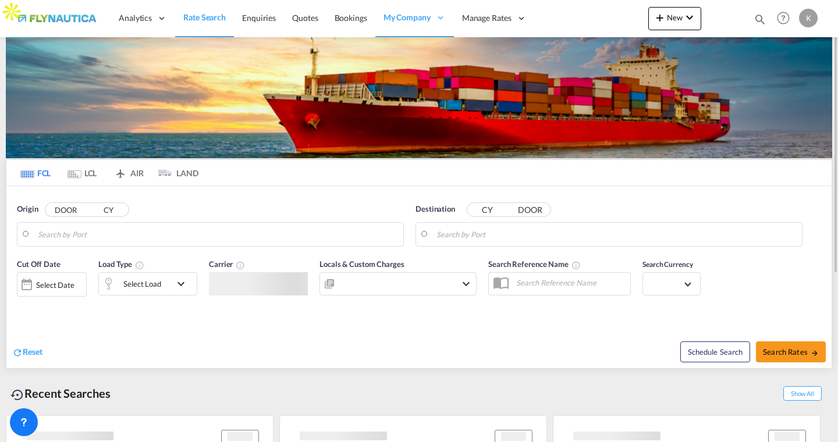
click at [199, 19] on span "Rate Search" at bounding box center [204, 17] width 42 height 10
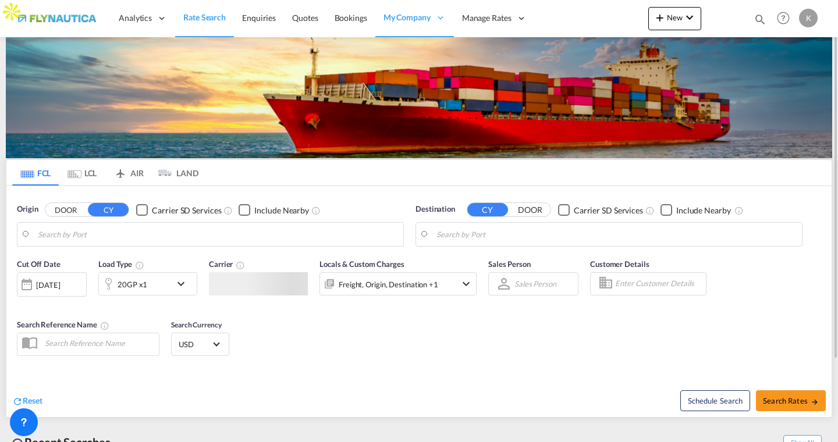
click at [654, 287] on input "Enter Customer Details" at bounding box center [658, 283] width 87 height 17
click at [656, 290] on input "Enter Customer Details" at bounding box center [658, 283] width 87 height 17
click at [647, 287] on input "test" at bounding box center [658, 283] width 87 height 17
type input "test"
click at [364, 176] on md-tabs-canvas "FCL LCL AIR LAND FCL LCL AIR LAND" at bounding box center [418, 173] width 825 height 26
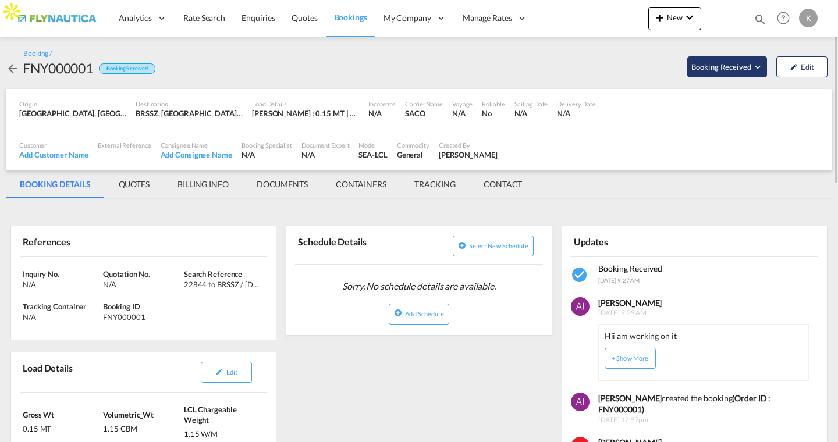
click at [713, 67] on span "Booking Received" at bounding box center [721, 67] width 61 height 12
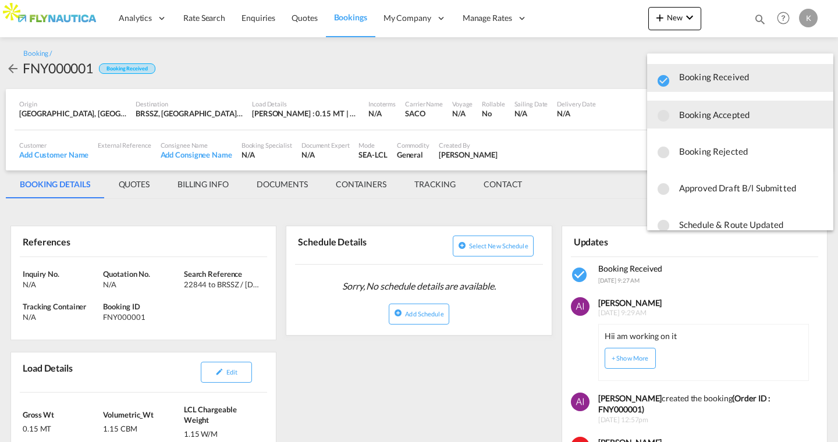
click at [666, 115] on md-icon "icon-checkbox-blank-circle" at bounding box center [663, 116] width 14 height 14
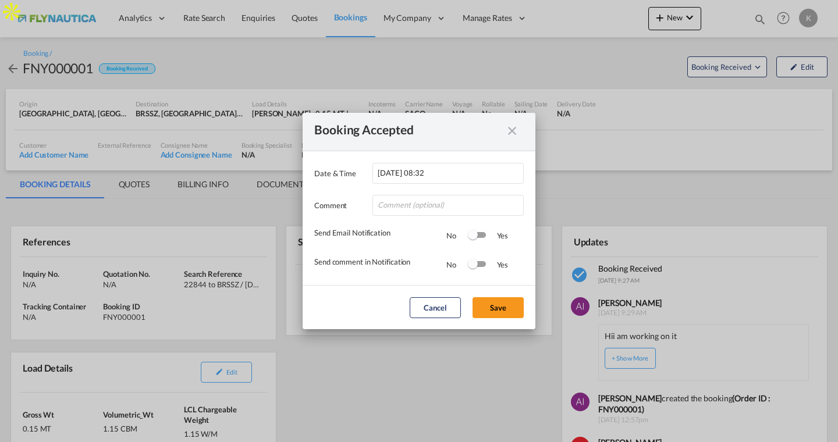
click at [474, 238] on div "Switch 1" at bounding box center [473, 235] width 10 height 10
click at [479, 266] on div "Switch 2" at bounding box center [476, 264] width 17 height 6
click at [430, 200] on input "Date & ..." at bounding box center [447, 205] width 151 height 21
type input "Booking accepted"
click at [488, 300] on button "Save" at bounding box center [497, 307] width 51 height 21
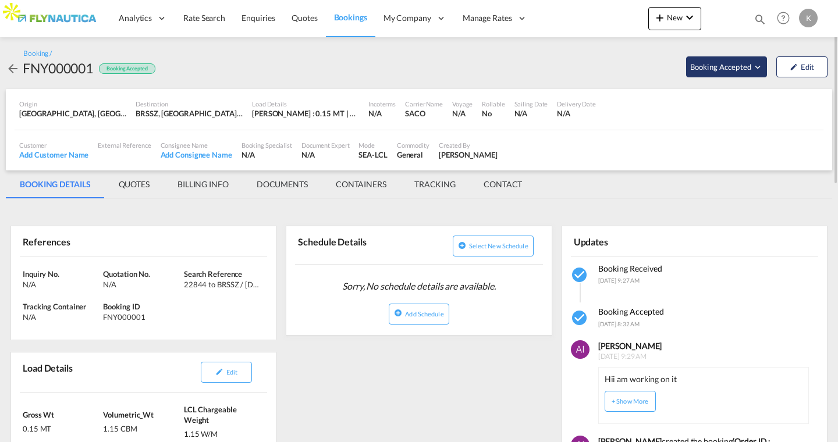
click at [741, 72] on span "Booking Accepted" at bounding box center [721, 67] width 62 height 12
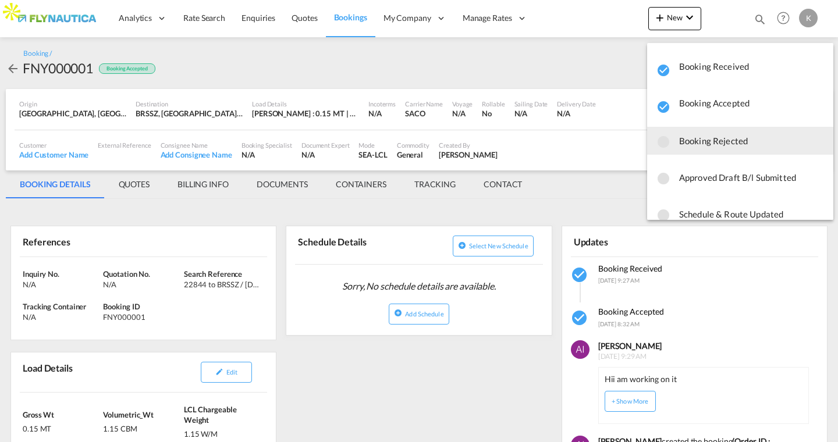
scroll to position [16, 0]
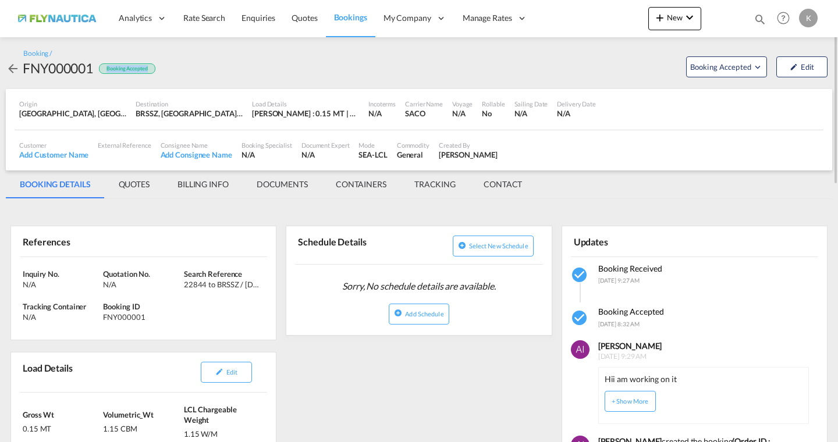
click at [172, 68] on div "Booking / FNY000001 Booking Accepted Booking Accepted Edit" at bounding box center [419, 63] width 826 height 29
drag, startPoint x: 160, startPoint y: 71, endPoint x: 98, endPoint y: 69, distance: 61.7
click at [98, 69] on div "Booking / FNY000001 Booking Accepted Booking Accepted Edit" at bounding box center [419, 63] width 826 height 29
drag, startPoint x: 103, startPoint y: 55, endPoint x: 179, endPoint y: 78, distance: 79.0
click at [179, 78] on div "Booking / FNY000001 Booking Accepted Booking Accepted Edit" at bounding box center [419, 63] width 826 height 52
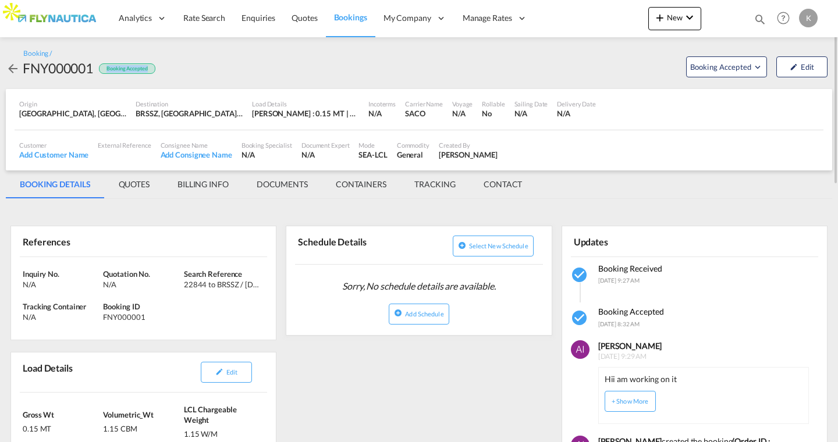
drag, startPoint x: 162, startPoint y: 71, endPoint x: 103, endPoint y: 70, distance: 58.8
click at [103, 70] on div "Booking / FNY000001 Booking Accepted Booking Accepted Edit" at bounding box center [419, 63] width 826 height 29
click at [711, 67] on span "Booking Accepted" at bounding box center [721, 67] width 62 height 12
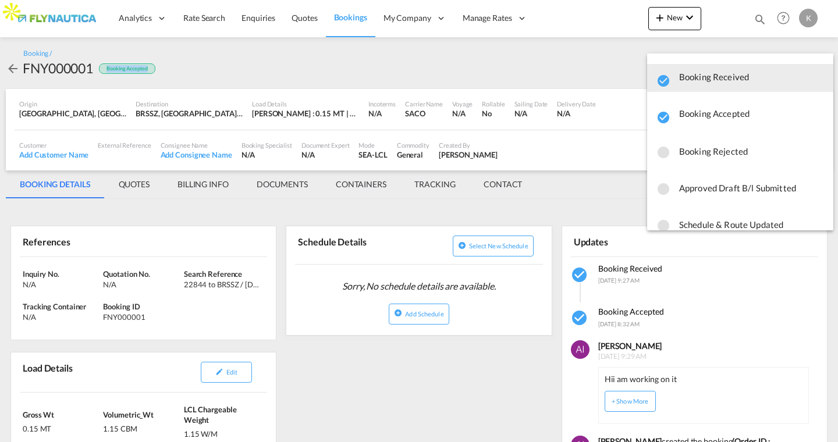
click at [341, 18] on md-backdrop at bounding box center [419, 221] width 838 height 442
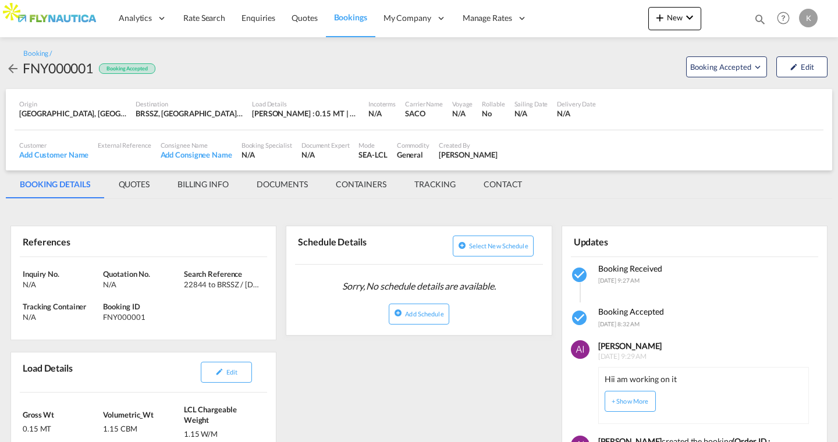
click at [341, 18] on span "Bookings" at bounding box center [350, 17] width 33 height 10
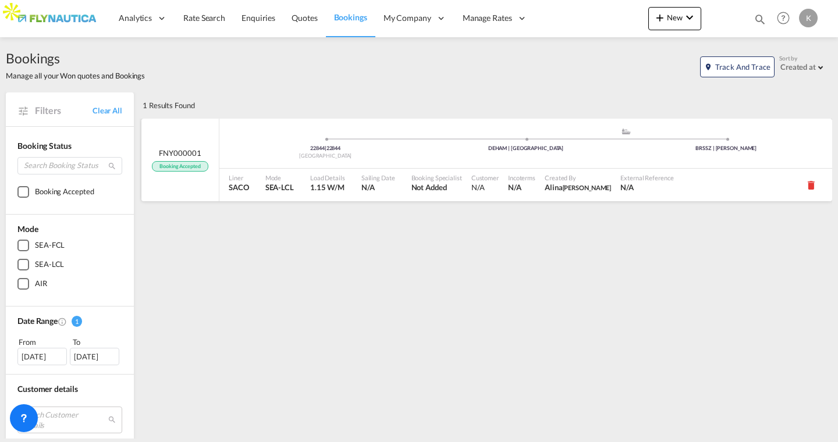
click at [222, 122] on port-traveller "22844 | 22844 Germany .a{fill:#aaa8ad;} .a{fill:#aaa8ad;} DEHAM | Hamburg BRSSZ…" at bounding box center [525, 144] width 613 height 44
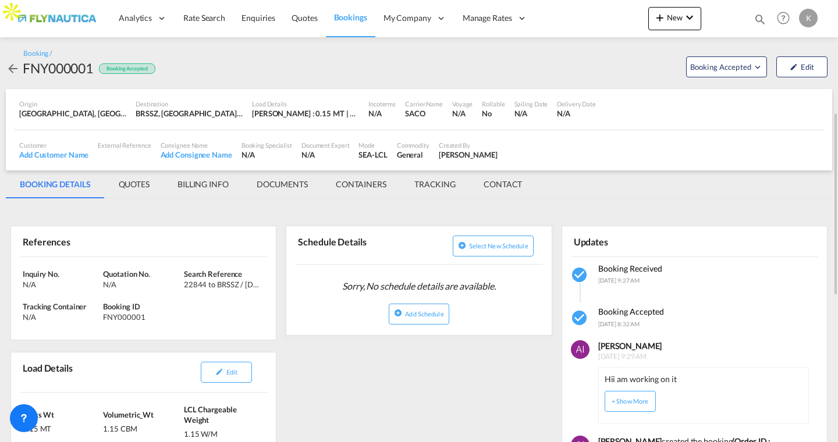
scroll to position [79, 0]
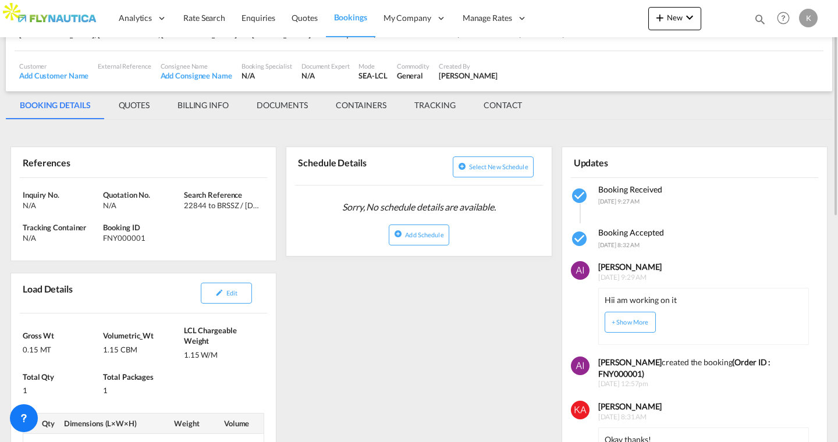
drag, startPoint x: 596, startPoint y: 188, endPoint x: 664, endPoint y: 193, distance: 68.2
click at [664, 193] on div "Booking Received 19 Sep 2025, 9:27 AM" at bounding box center [631, 195] width 84 height 23
drag, startPoint x: 599, startPoint y: 234, endPoint x: 660, endPoint y: 251, distance: 63.5
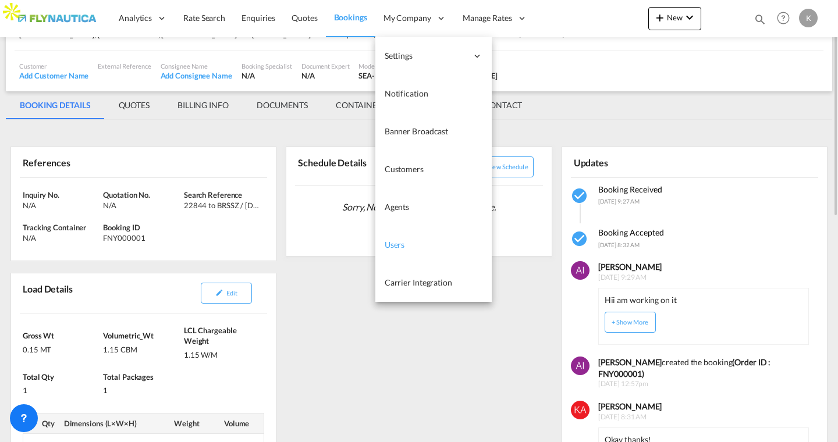
click at [404, 238] on link "Users" at bounding box center [433, 245] width 116 height 38
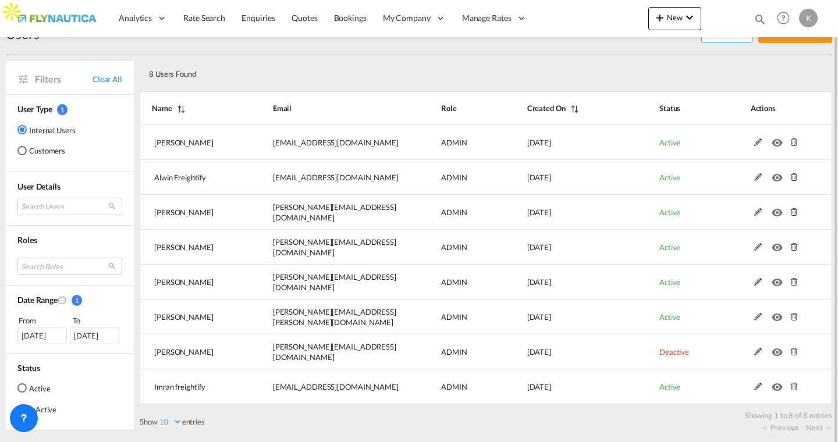
scroll to position [35, 0]
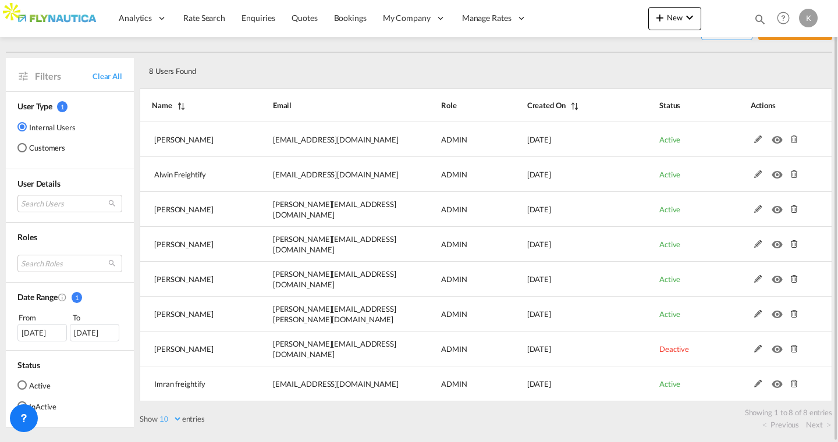
click at [23, 148] on div "Customers" at bounding box center [21, 147] width 9 height 9
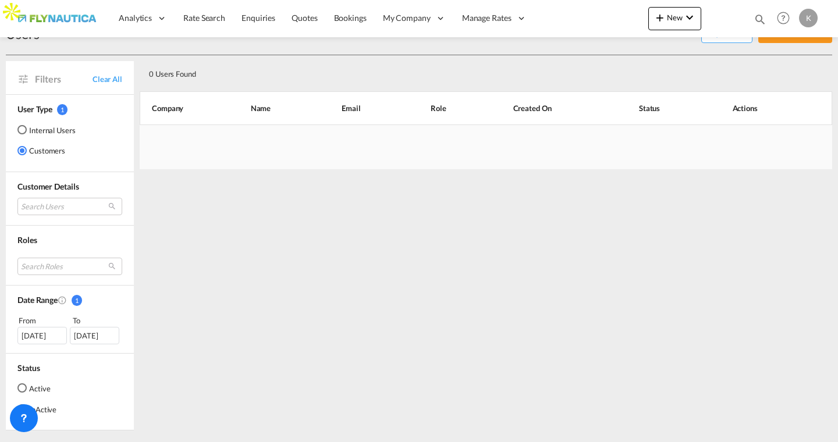
scroll to position [2, 0]
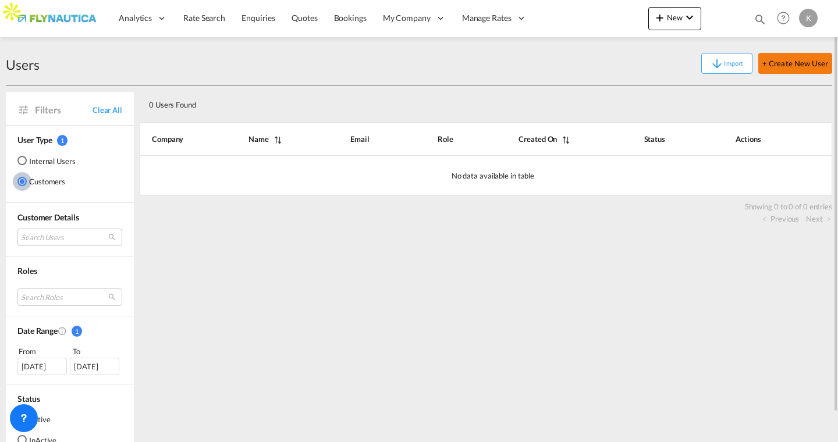
click at [800, 65] on button "+ Create New User" at bounding box center [795, 63] width 74 height 21
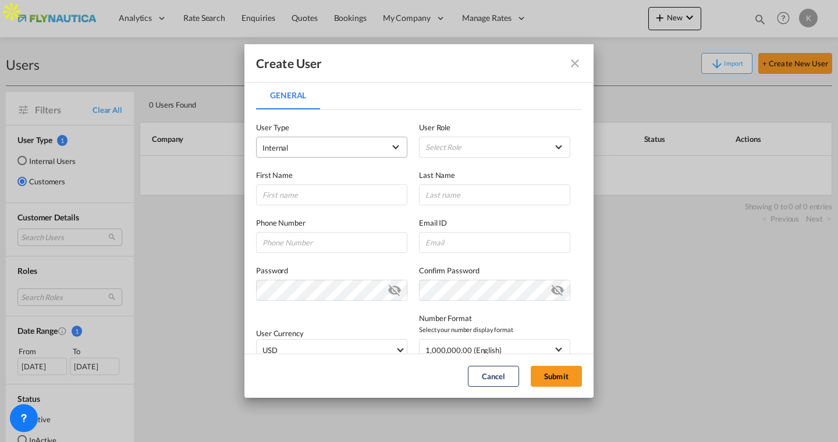
click at [366, 147] on span "Internal" at bounding box center [323, 148] width 122 height 12
click at [337, 179] on md-option "Customer" at bounding box center [332, 176] width 157 height 28
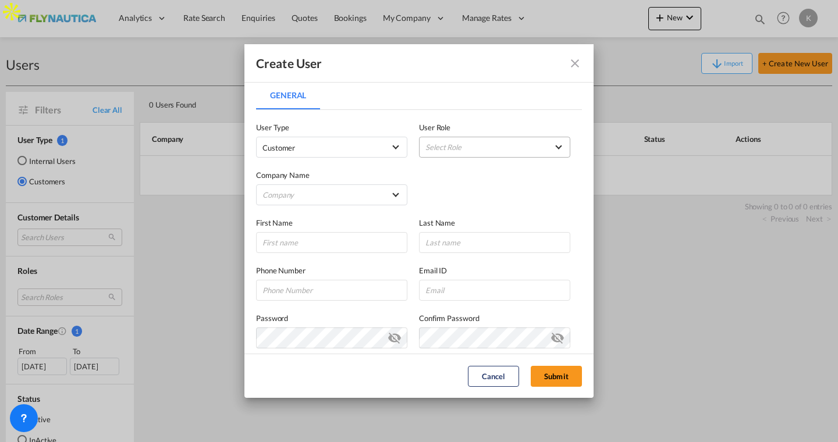
click at [492, 147] on md-select "Select Role BCO GLOBAL SHIPPER ADMIN GLOBAL SHIPPER TRACK GLOBAL SHIPPER USER G…" at bounding box center [494, 147] width 151 height 21
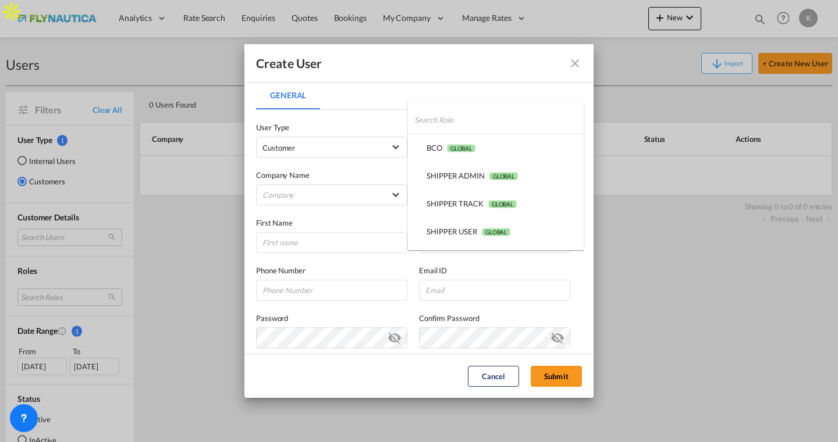
click at [433, 73] on md-backdrop at bounding box center [419, 221] width 838 height 442
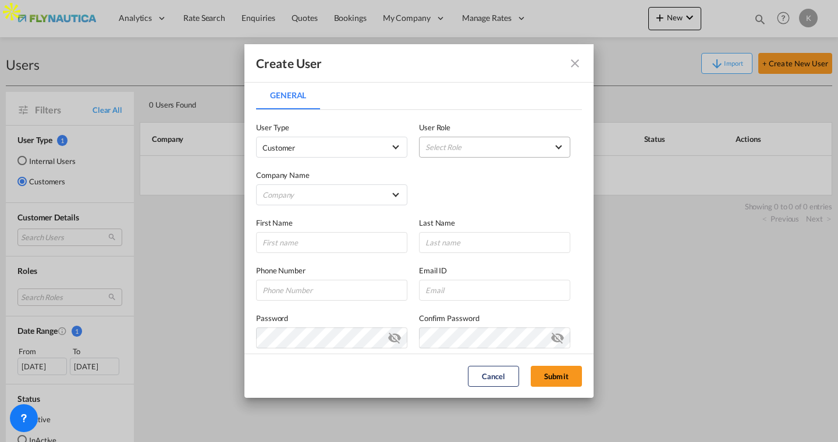
click at [461, 146] on md-select "Select Role" at bounding box center [494, 147] width 151 height 21
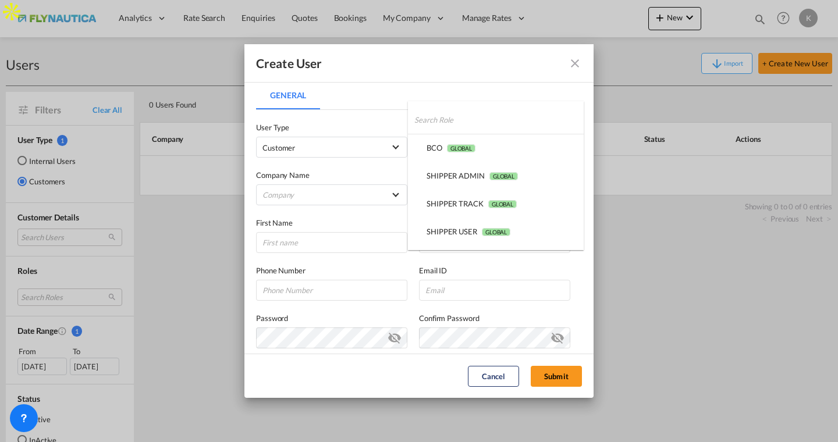
click at [465, 88] on md-backdrop at bounding box center [419, 221] width 838 height 442
click at [370, 201] on md-select "Company" at bounding box center [331, 194] width 151 height 21
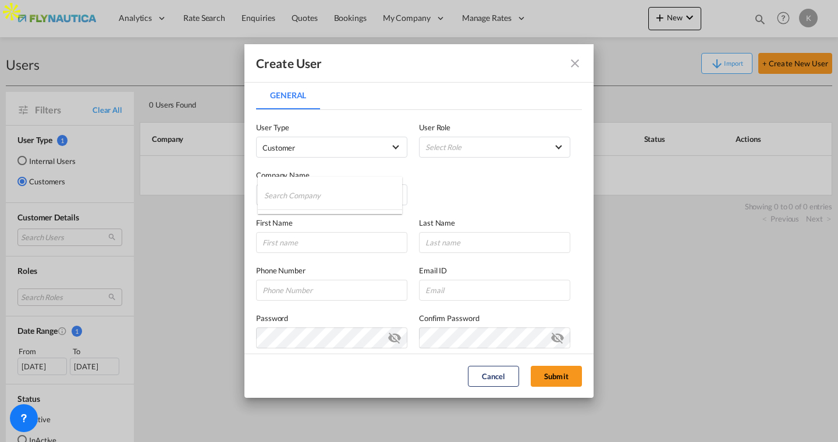
click at [471, 174] on md-backdrop at bounding box center [419, 221] width 838 height 442
click at [573, 63] on md-icon "icon-close fg-AAA8AD" at bounding box center [575, 63] width 14 height 14
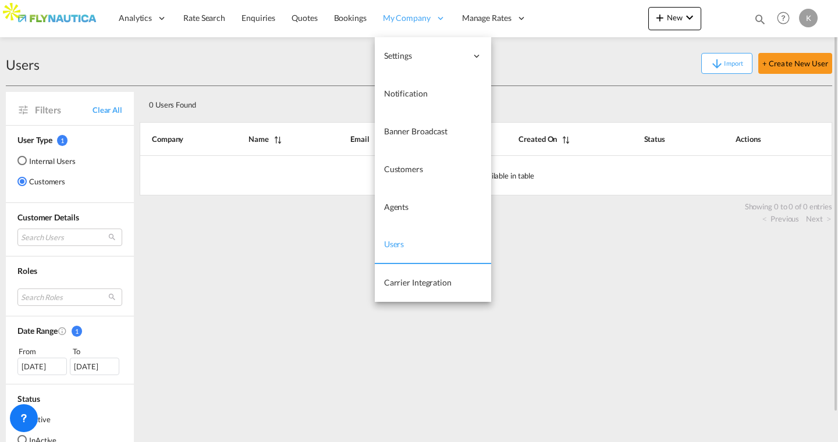
click at [417, 18] on span "My Company" at bounding box center [407, 18] width 48 height 12
click at [404, 169] on span "Customers" at bounding box center [403, 169] width 39 height 10
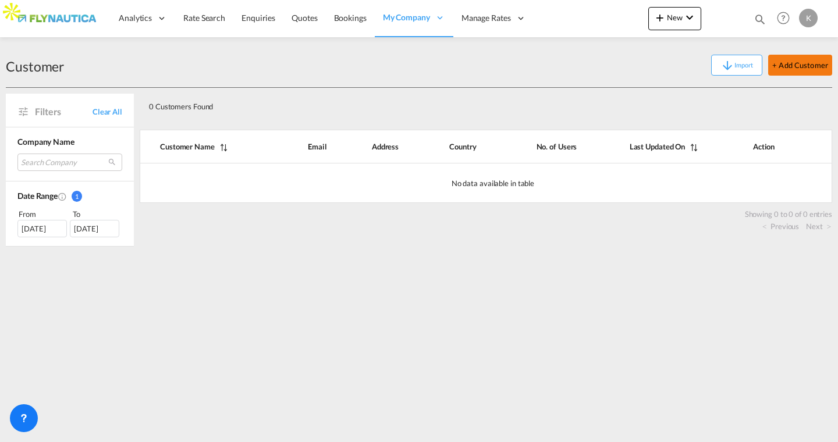
click at [797, 69] on button "+ Add Customer" at bounding box center [800, 65] width 64 height 21
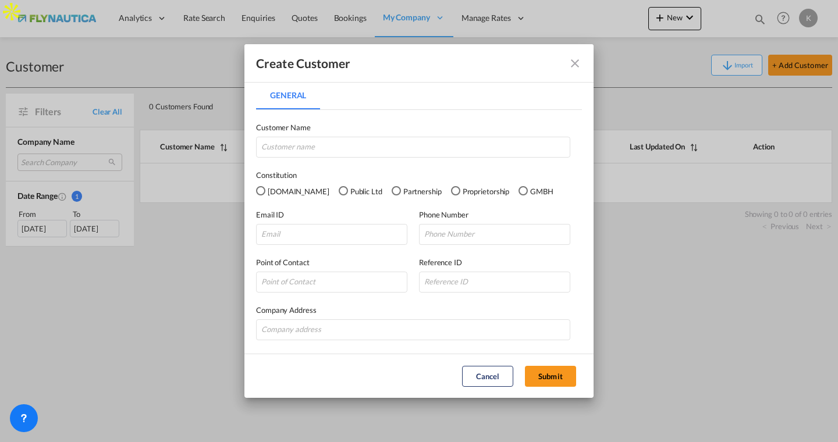
click at [574, 62] on md-icon "icon-close fg-AAA8AD" at bounding box center [575, 63] width 14 height 14
